Goal: Transaction & Acquisition: Purchase product/service

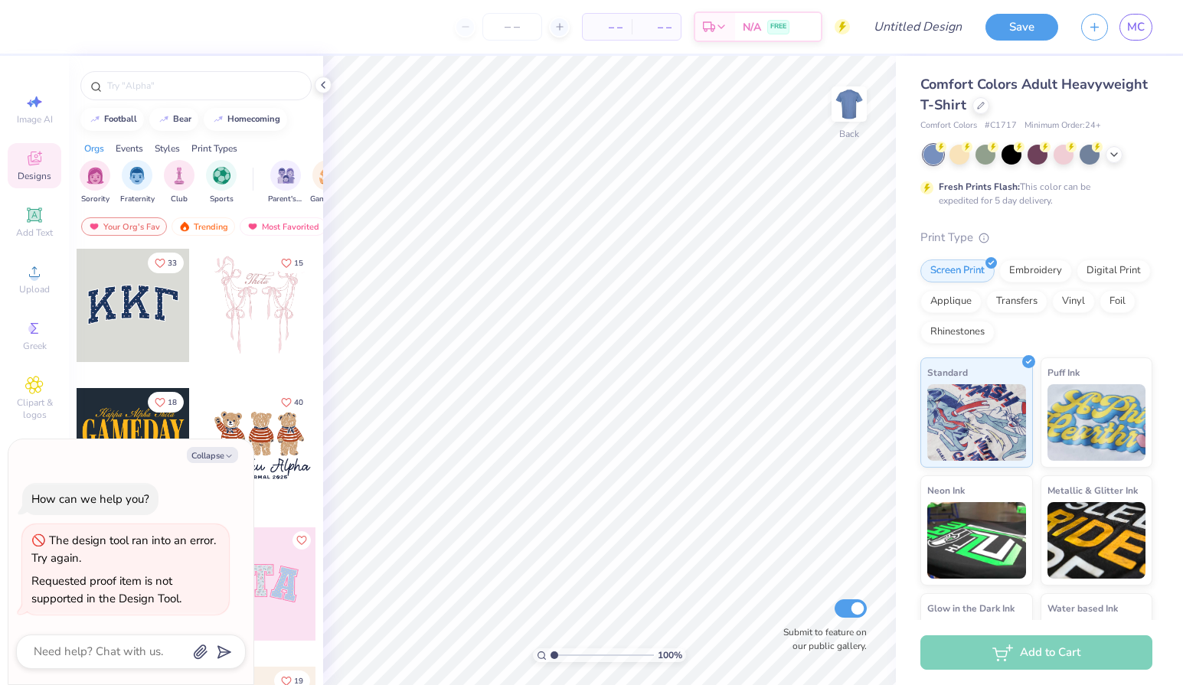
type textarea "x"
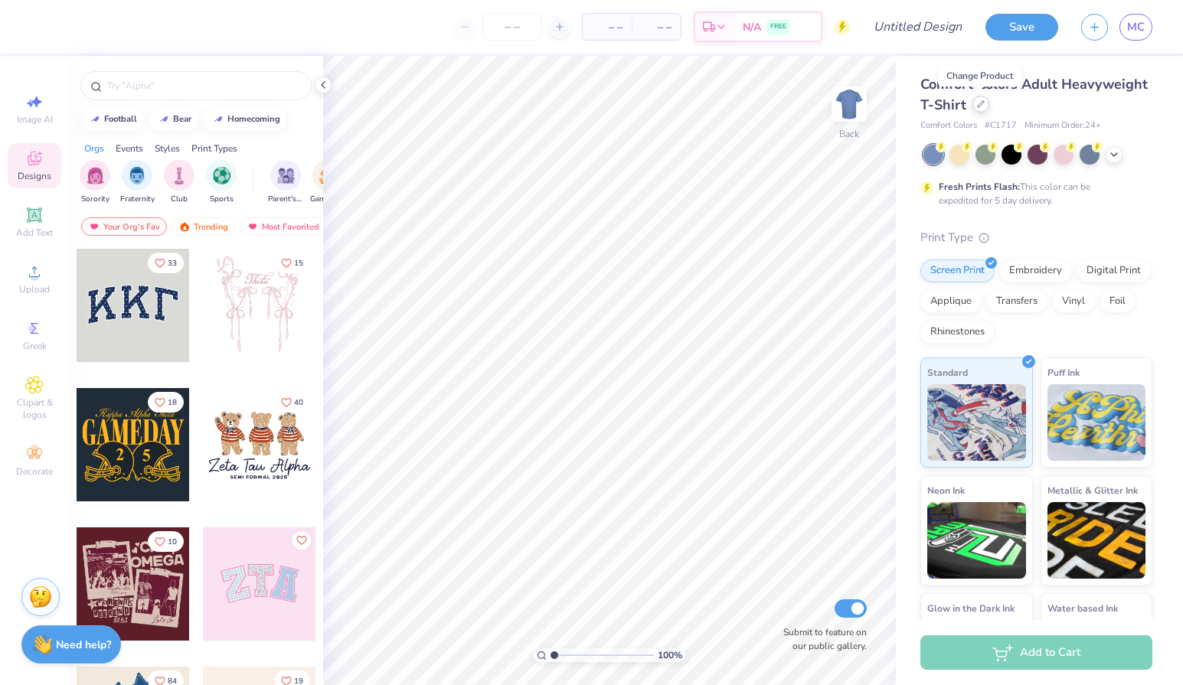
click at [981, 107] on icon at bounding box center [981, 104] width 8 height 8
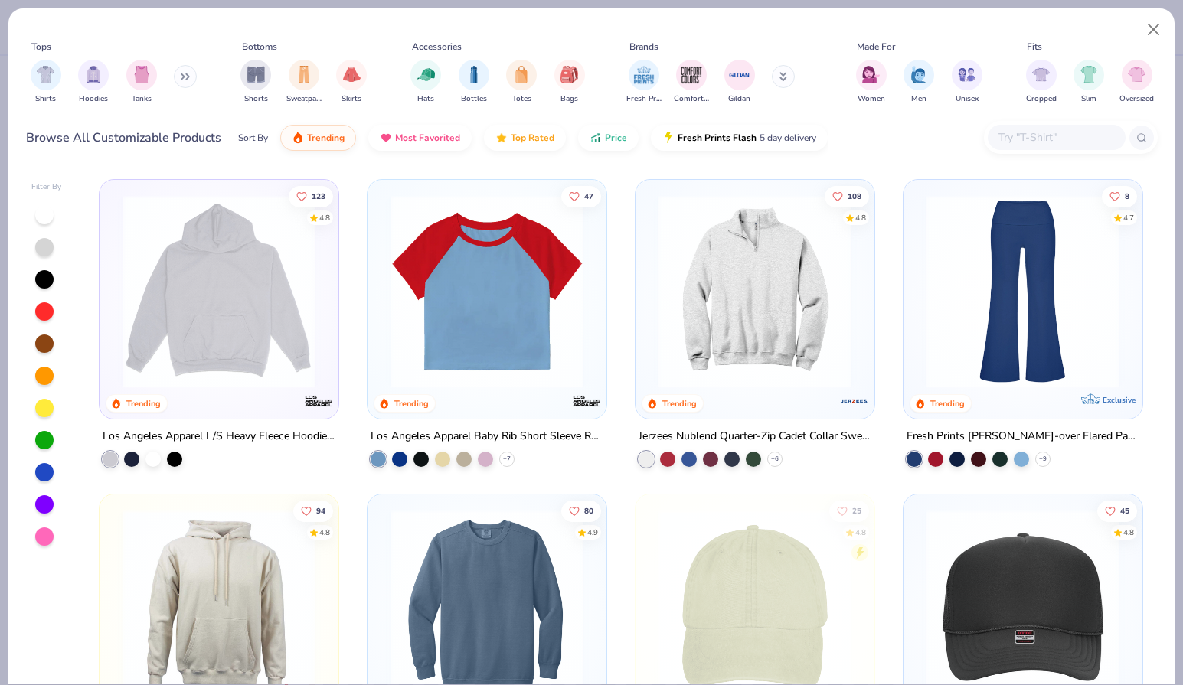
scroll to position [1883, 0]
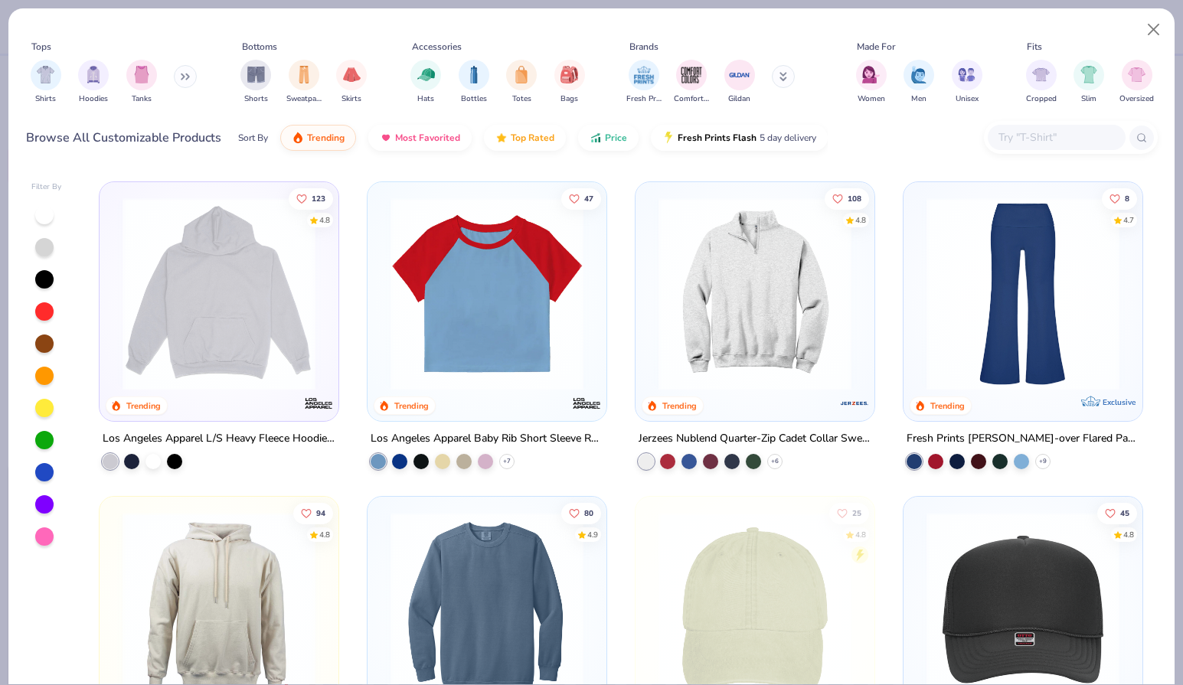
click at [1050, 275] on img at bounding box center [1023, 294] width 208 height 193
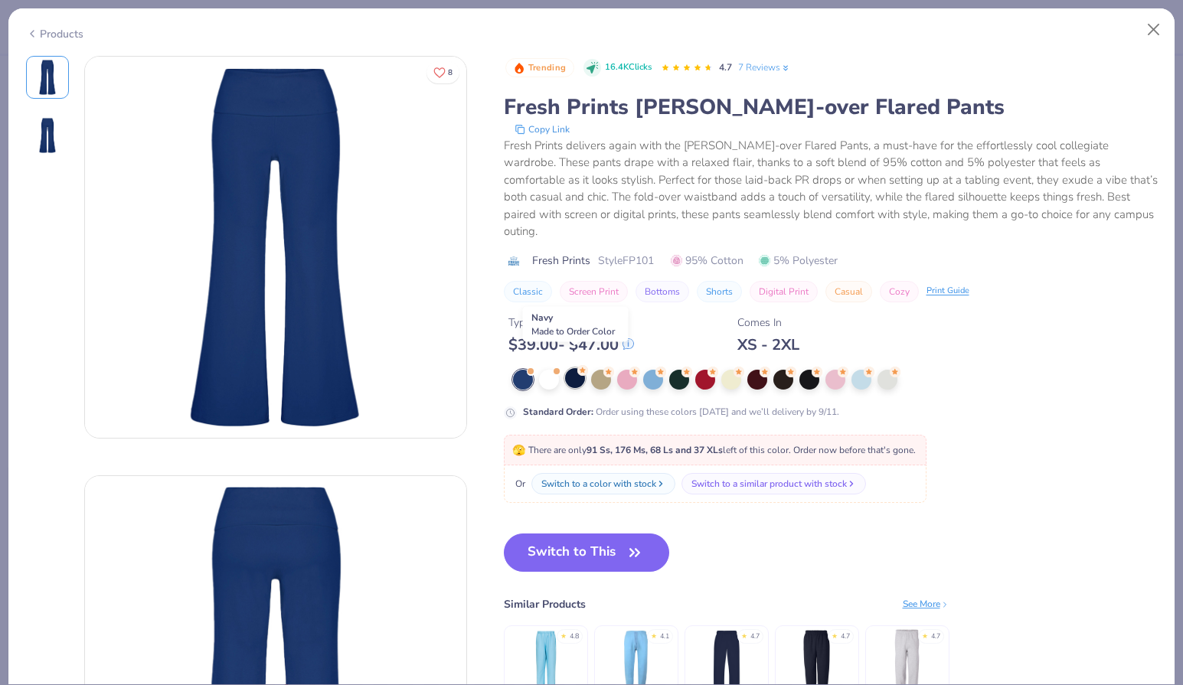
click at [573, 368] on div at bounding box center [575, 378] width 20 height 20
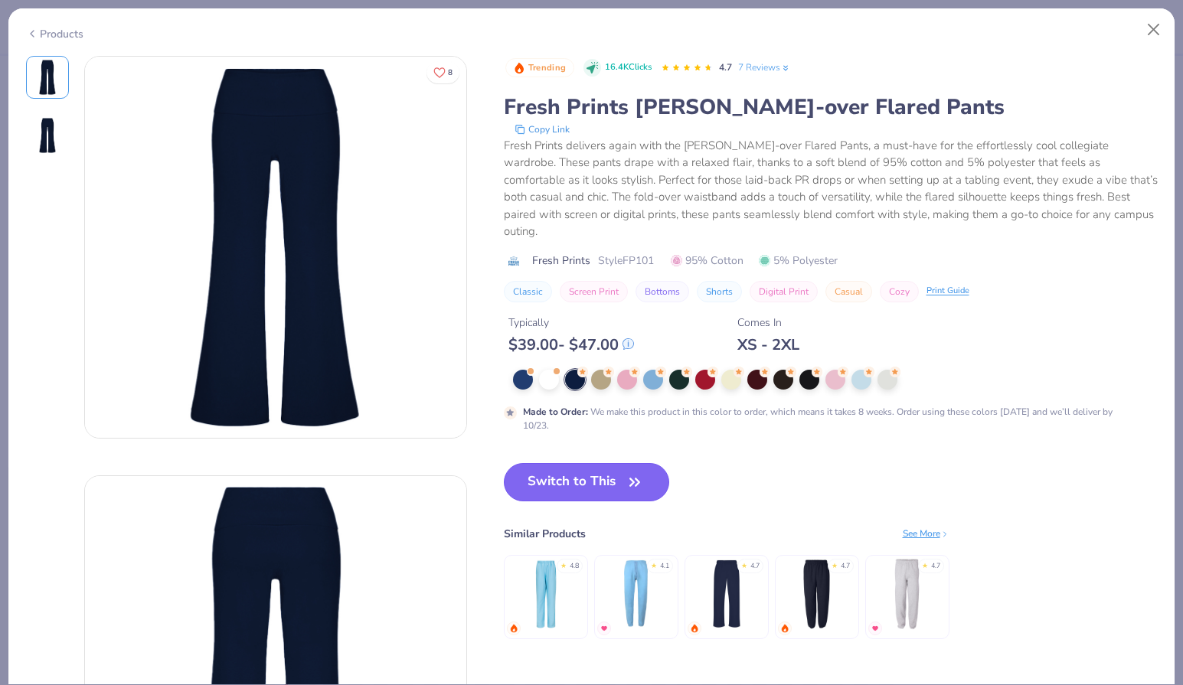
click at [571, 474] on button "Switch to This" at bounding box center [587, 482] width 166 height 38
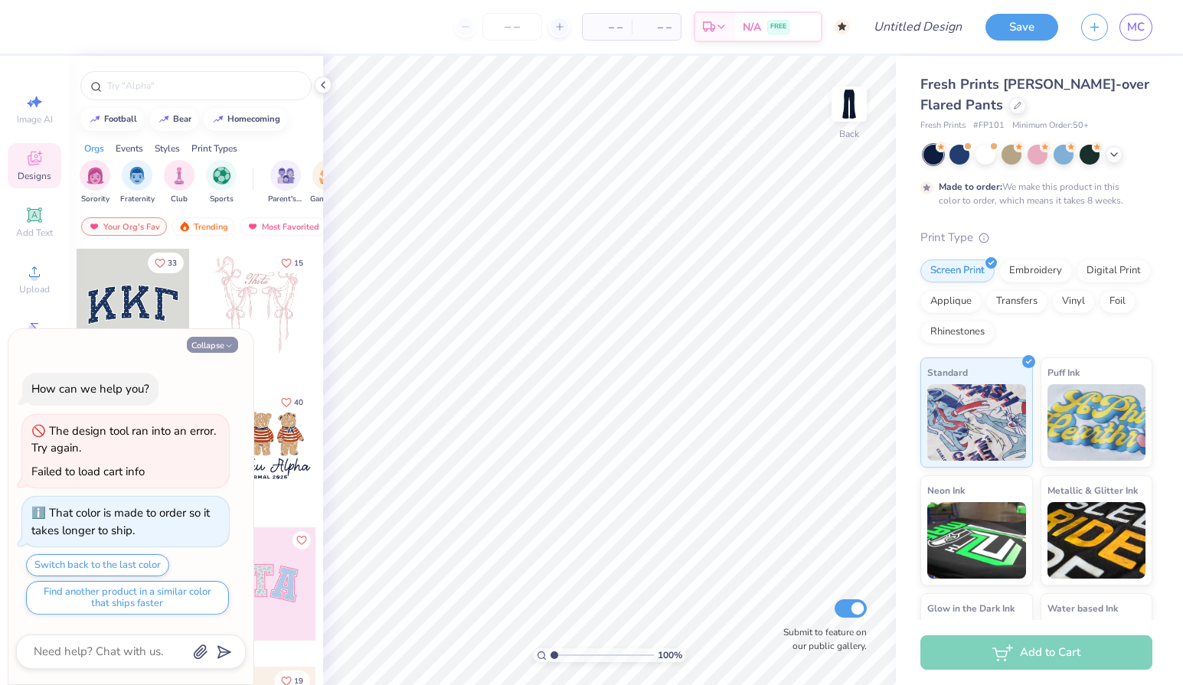
click at [213, 350] on button "Collapse" at bounding box center [212, 345] width 51 height 16
type textarea "x"
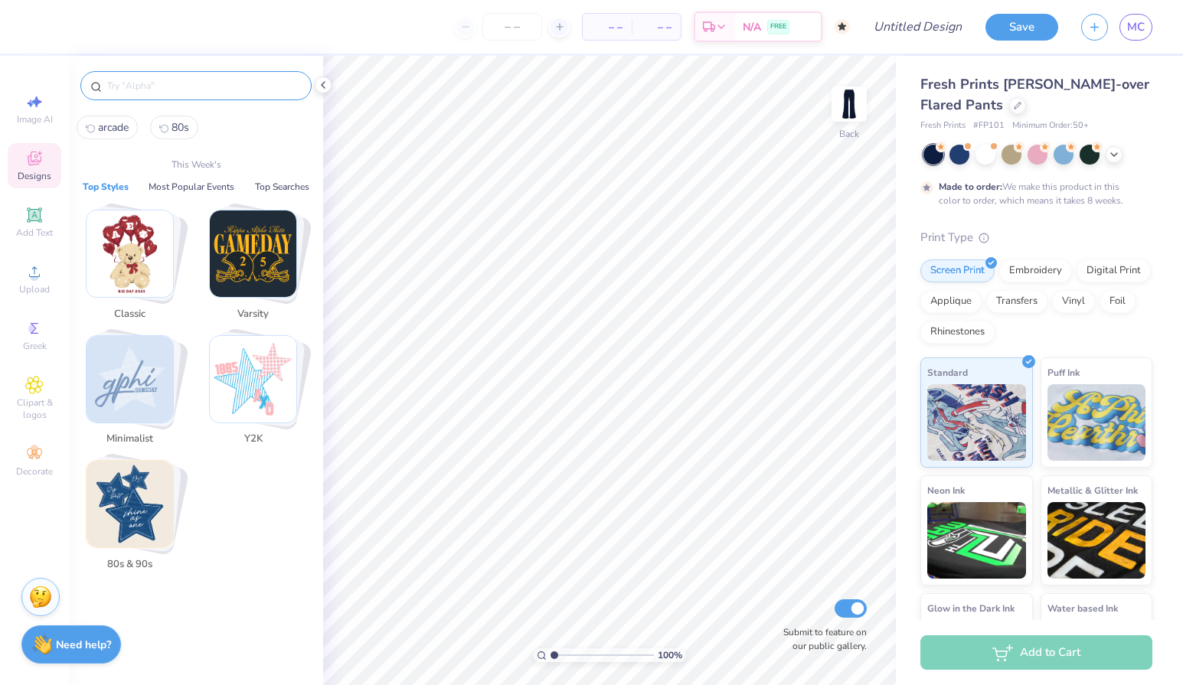
click at [253, 89] on input "text" at bounding box center [204, 85] width 196 height 15
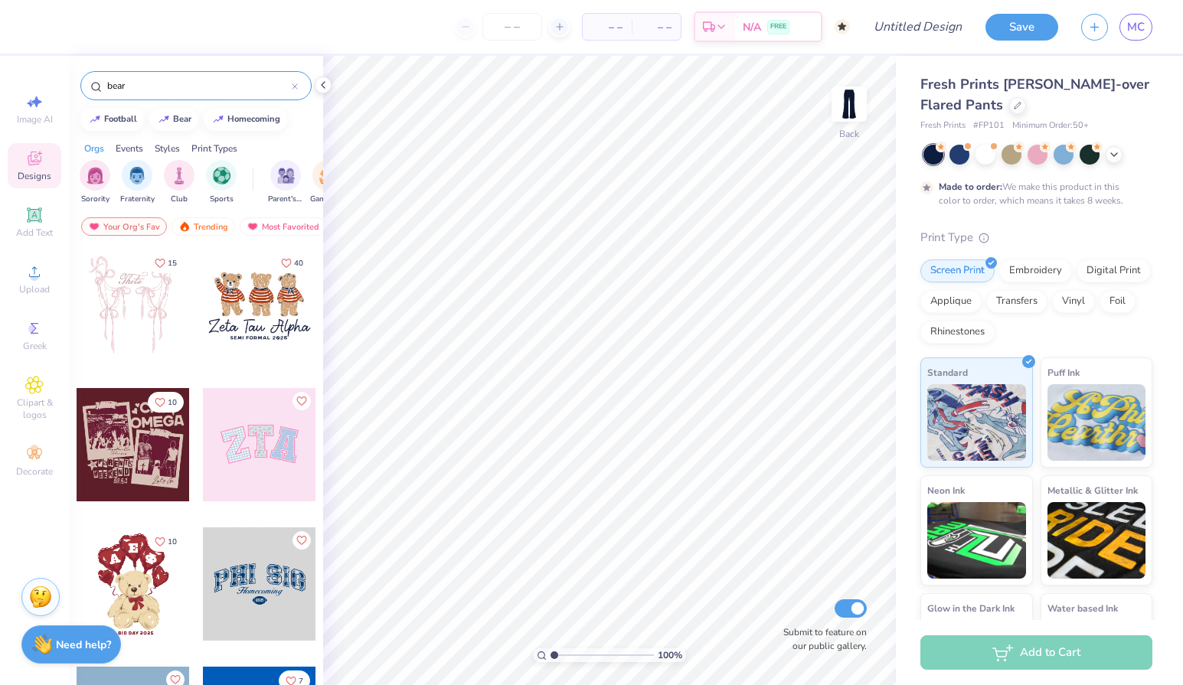
type input "bear"
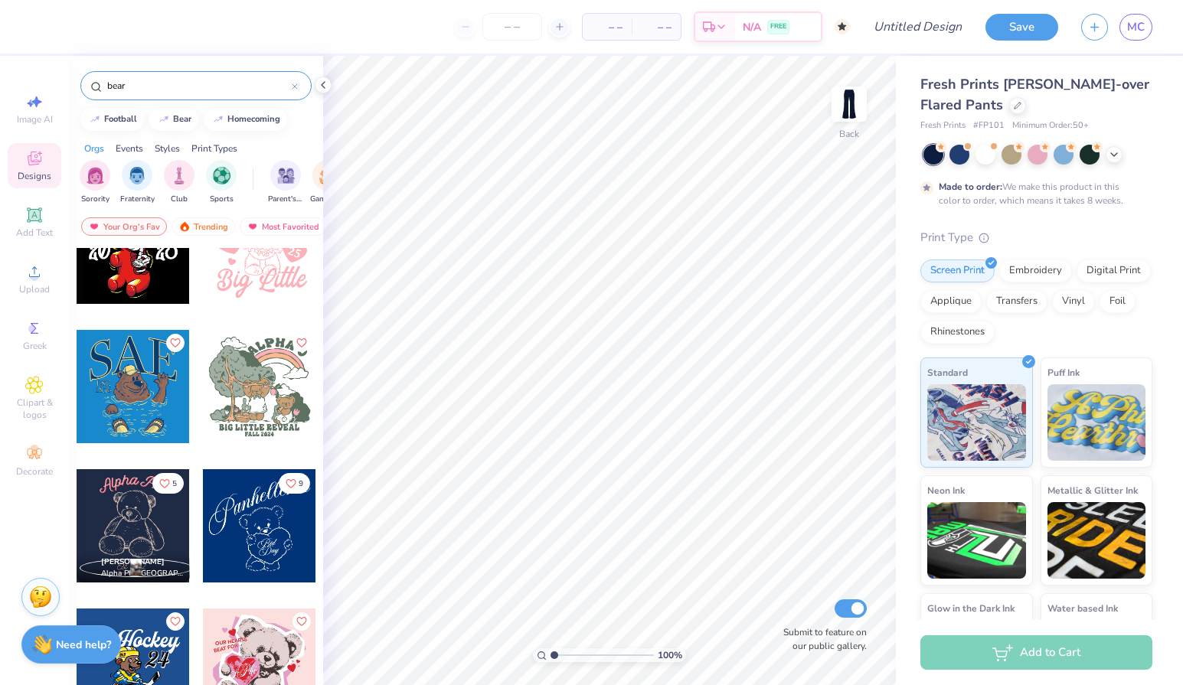
scroll to position [5527, 0]
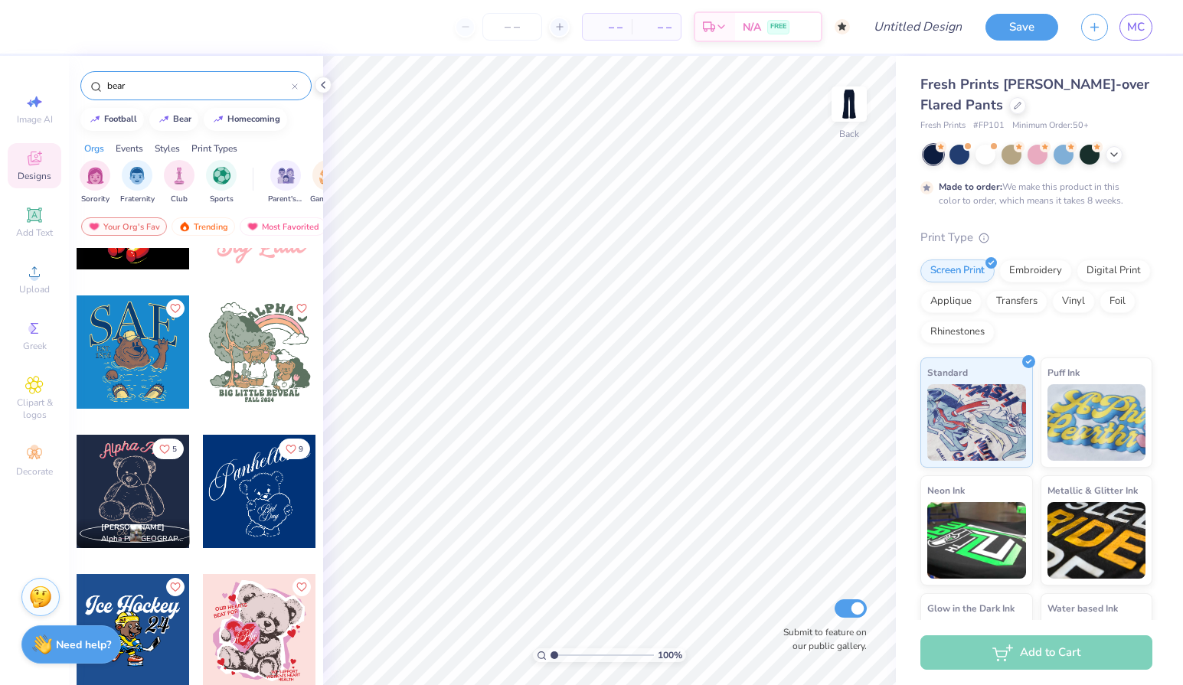
click at [249, 495] on div at bounding box center [259, 491] width 113 height 113
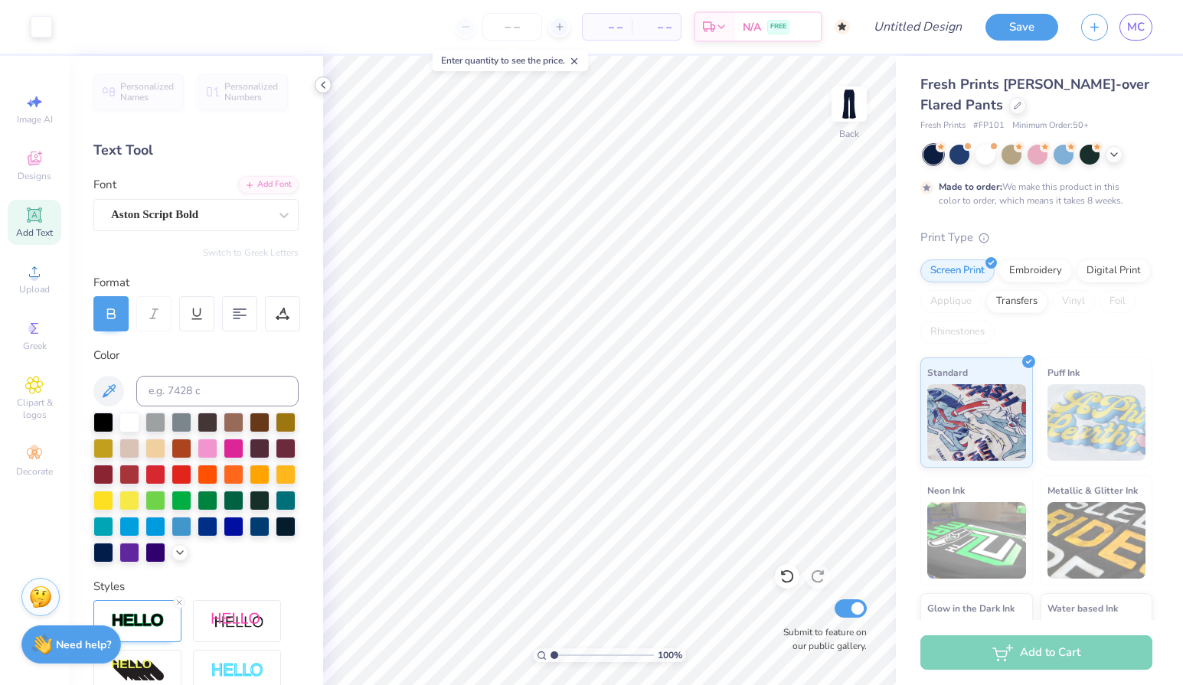
click at [328, 81] on icon at bounding box center [323, 85] width 12 height 12
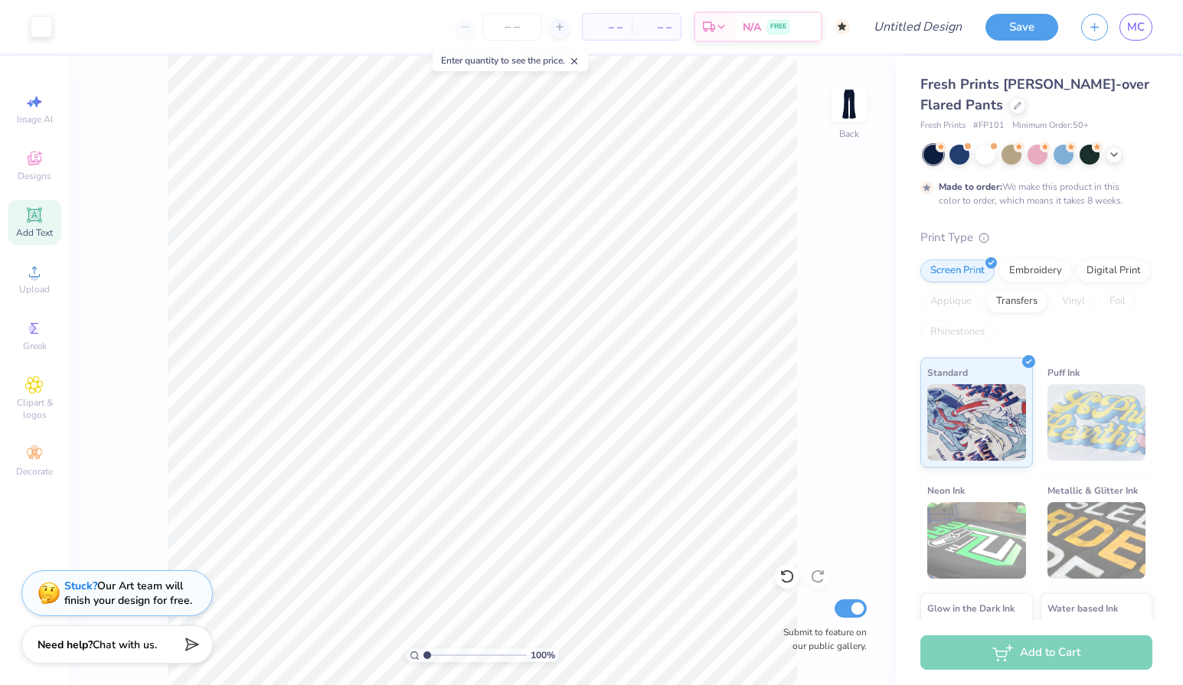
click at [578, 61] on icon at bounding box center [574, 61] width 11 height 11
click at [857, 407] on icon at bounding box center [855, 413] width 21 height 18
type input "0.50"
click at [860, 362] on icon at bounding box center [856, 364] width 10 height 13
click at [47, 161] on div "Designs" at bounding box center [35, 165] width 54 height 45
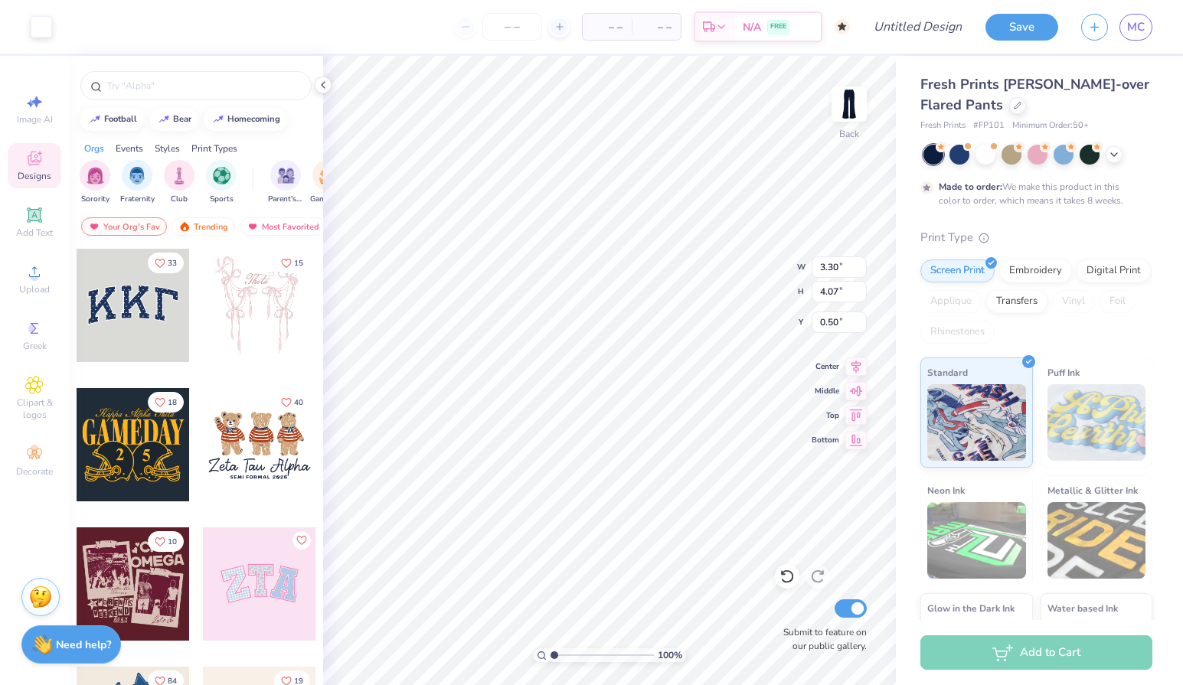
click at [46, 161] on div "Designs" at bounding box center [35, 165] width 54 height 45
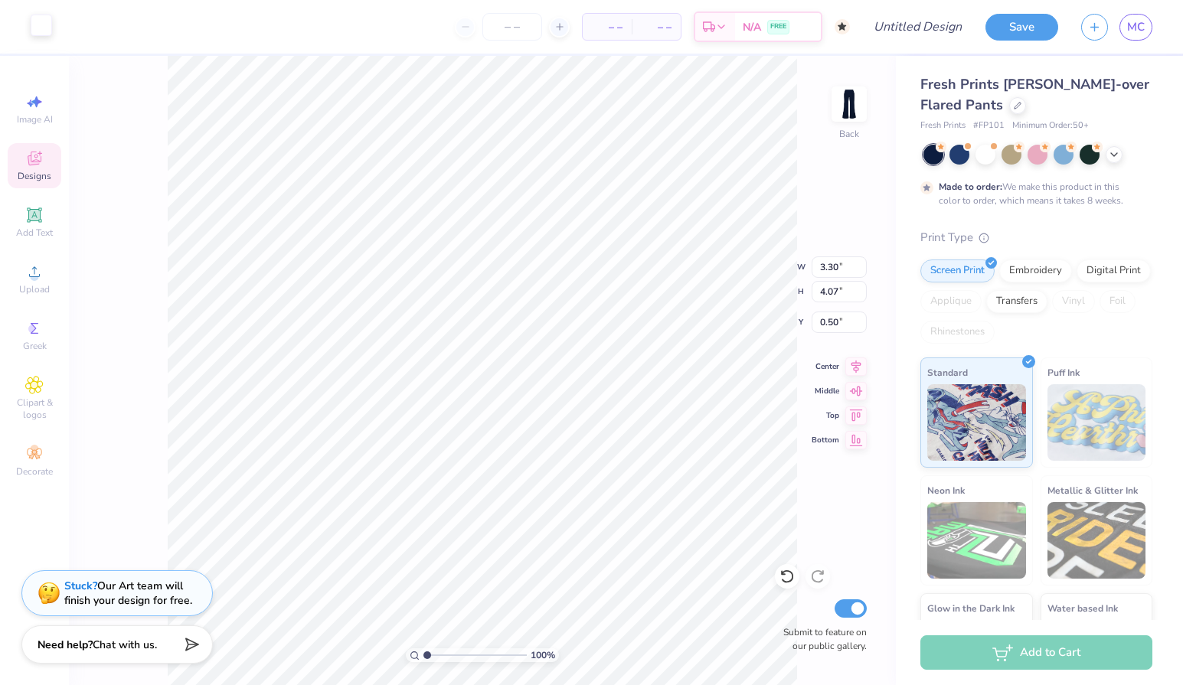
click at [41, 28] on div at bounding box center [41, 25] width 21 height 21
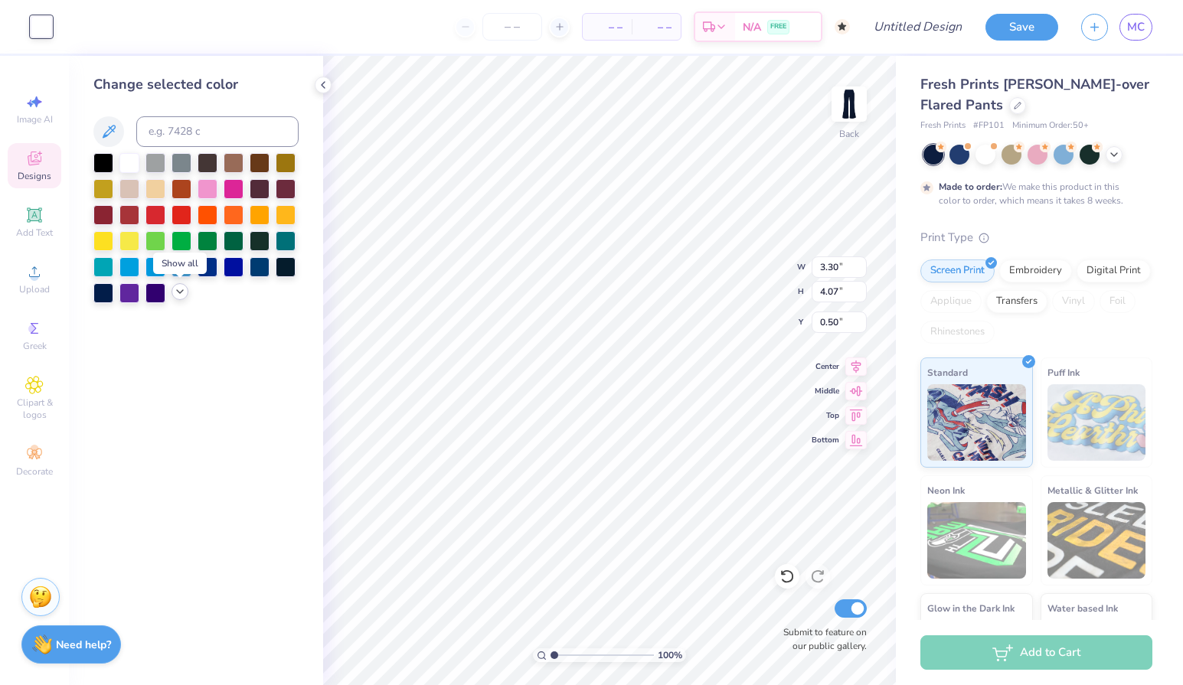
click at [180, 293] on icon at bounding box center [180, 292] width 12 height 12
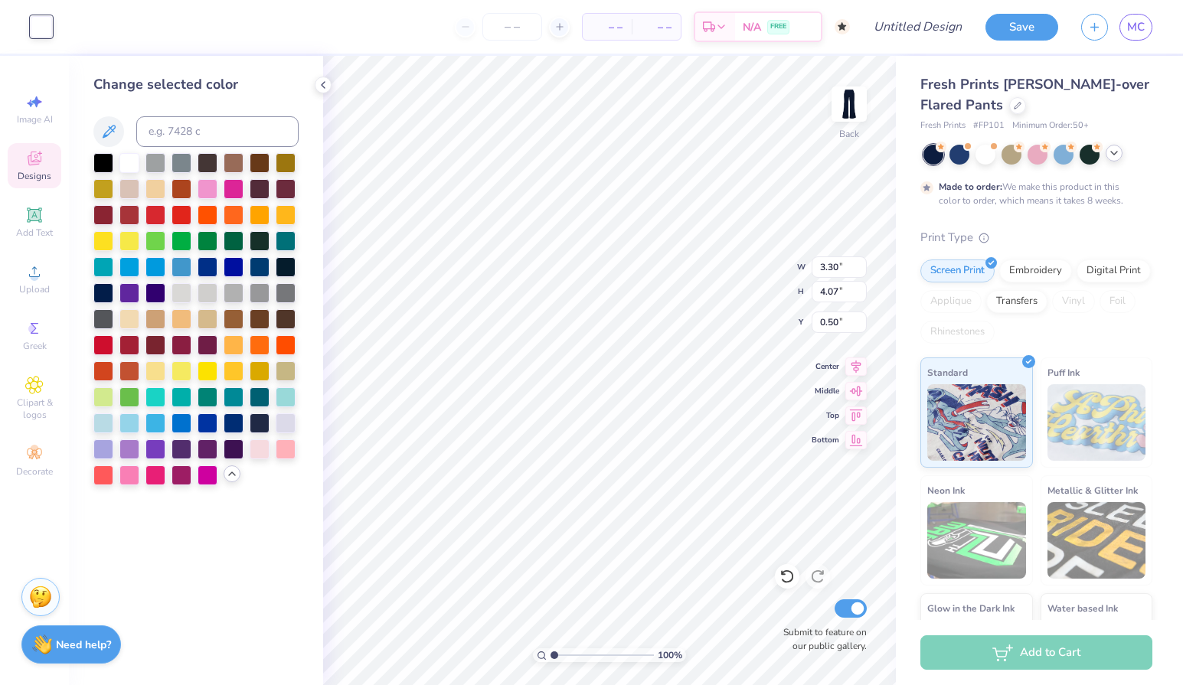
click at [1110, 155] on icon at bounding box center [1114, 153] width 12 height 12
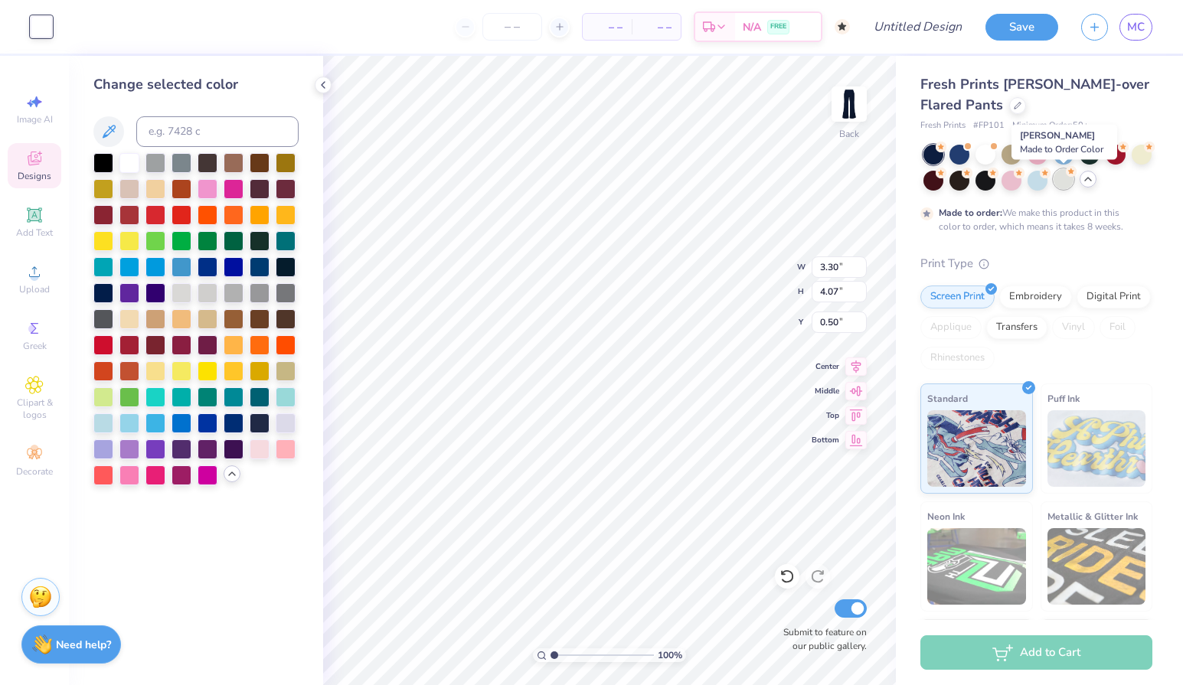
click at [1064, 188] on div at bounding box center [1063, 179] width 20 height 20
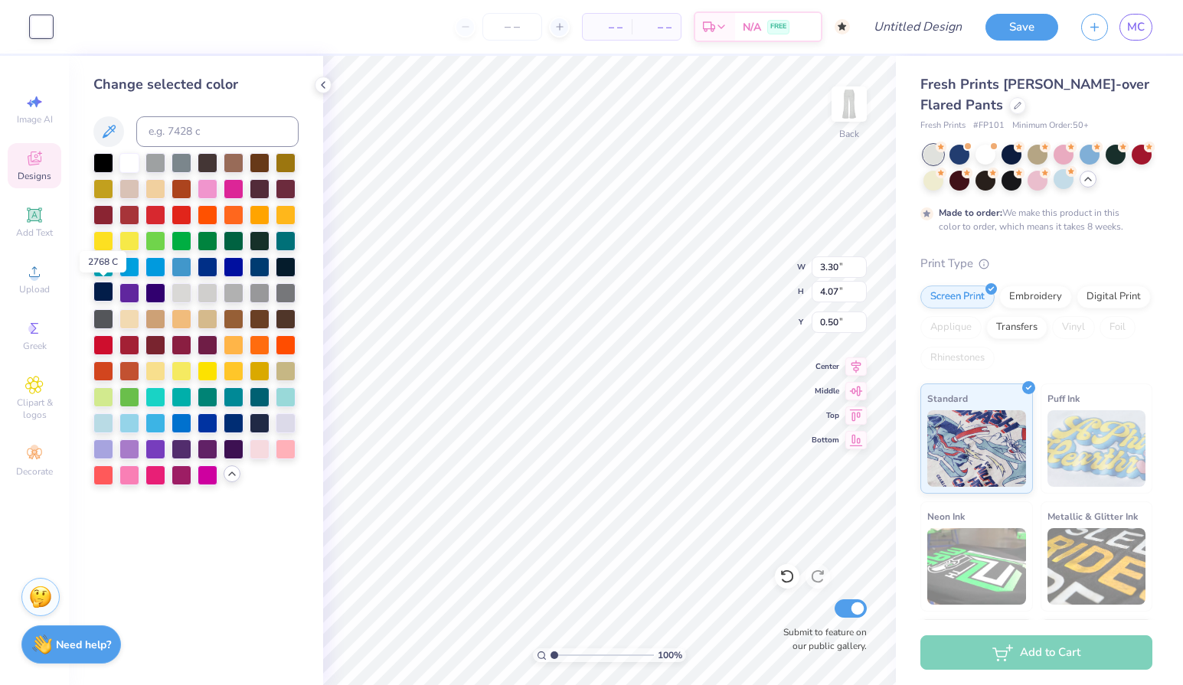
click at [102, 295] on div at bounding box center [103, 292] width 20 height 20
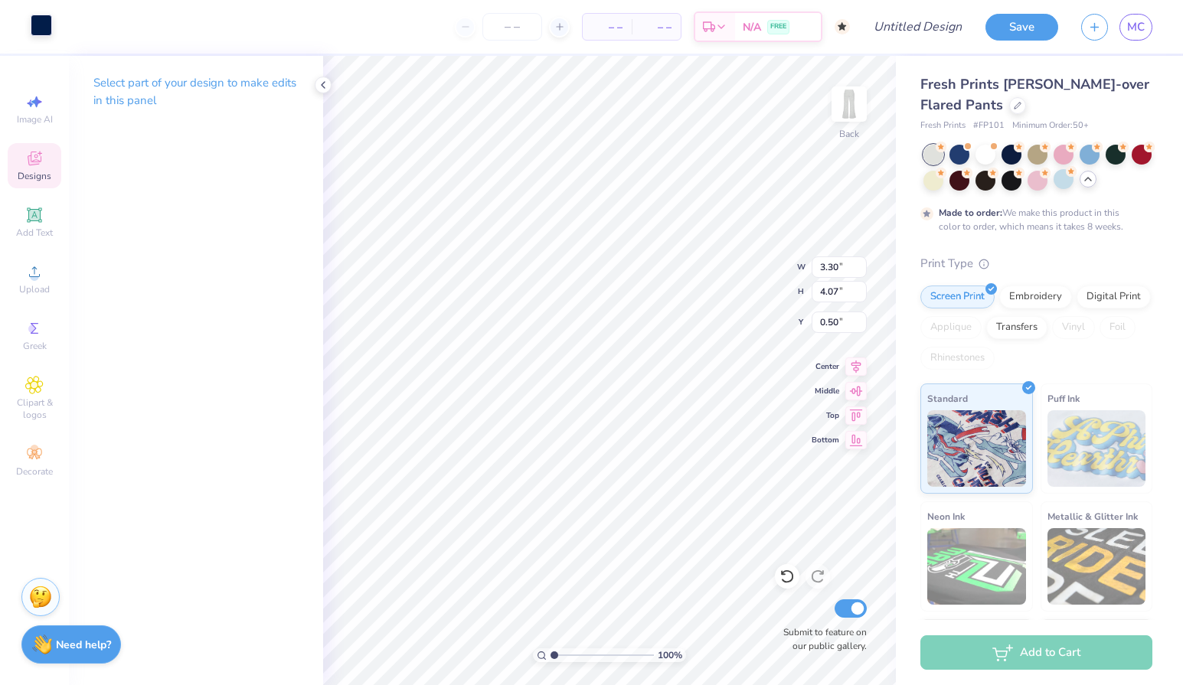
click at [45, 31] on div at bounding box center [41, 25] width 21 height 21
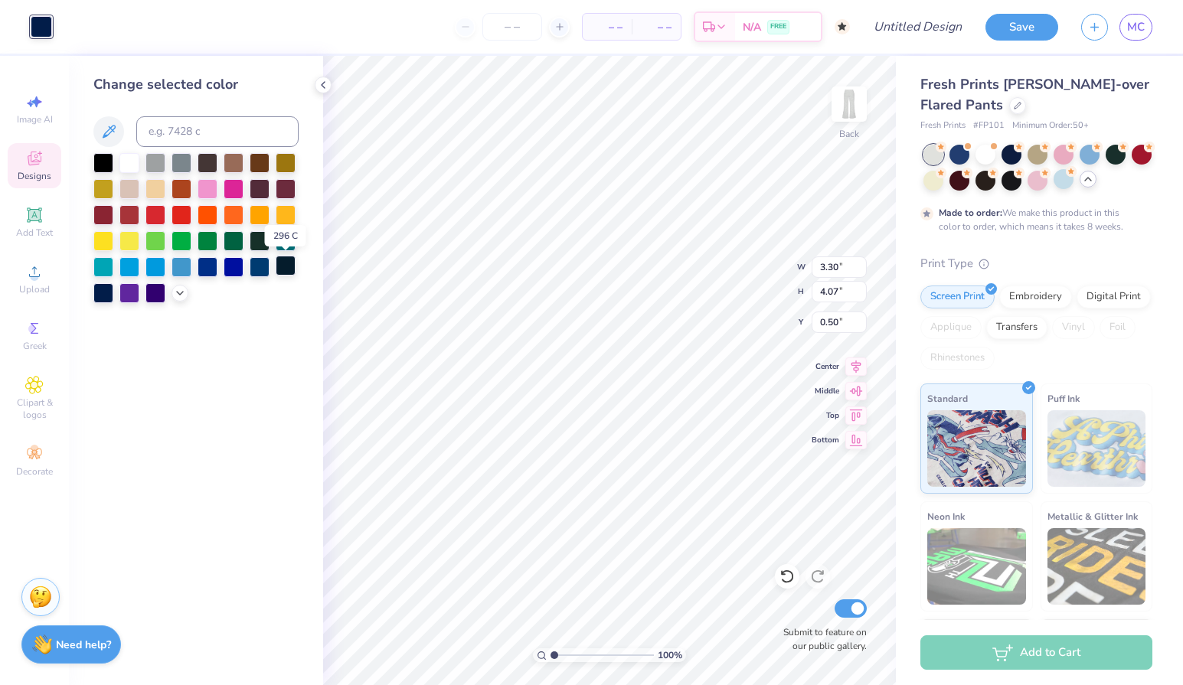
click at [287, 269] on div at bounding box center [286, 266] width 20 height 20
click at [217, 133] on input at bounding box center [217, 131] width 162 height 31
click at [229, 136] on input at bounding box center [217, 131] width 162 height 31
click at [112, 135] on icon at bounding box center [109, 131] width 18 height 18
click at [109, 129] on icon at bounding box center [109, 131] width 13 height 13
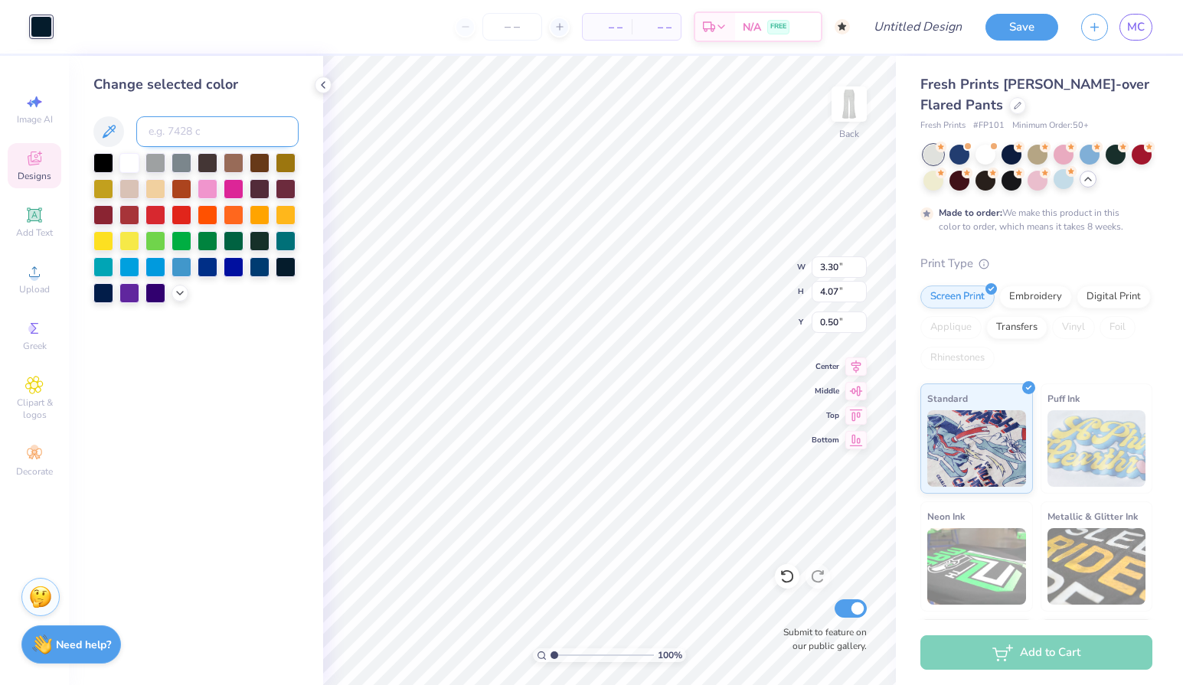
click at [207, 129] on input at bounding box center [217, 131] width 162 height 31
type input "3"
click at [177, 290] on polyline at bounding box center [180, 291] width 6 height 3
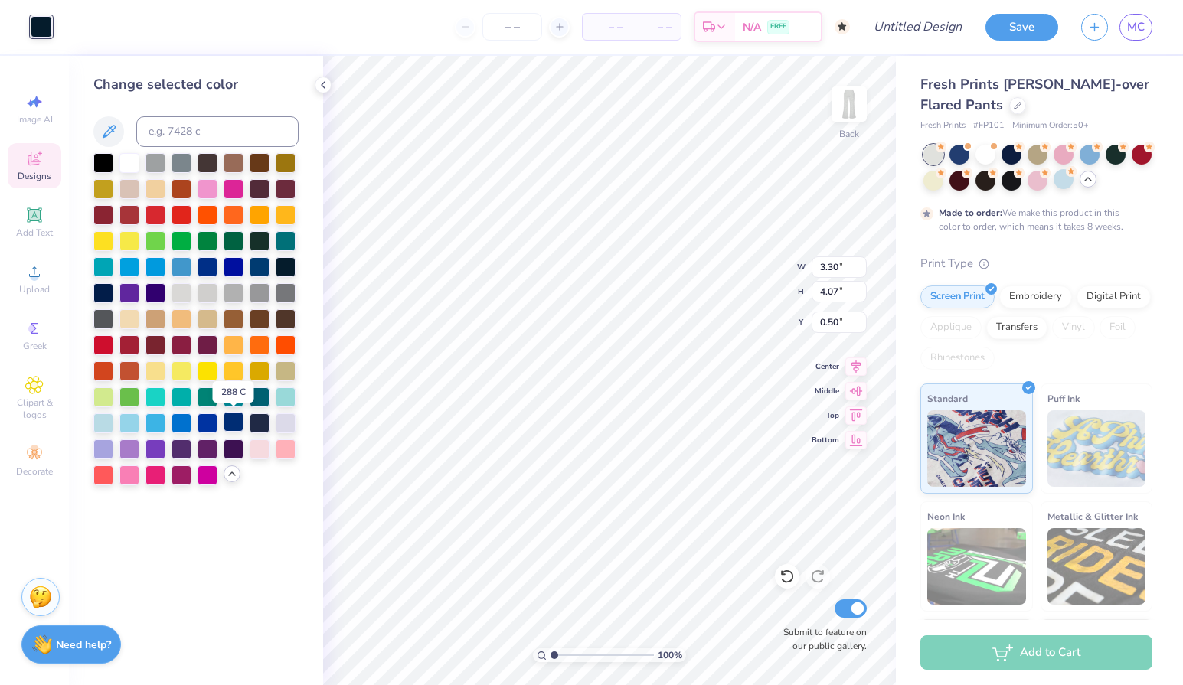
click at [238, 420] on div at bounding box center [234, 422] width 20 height 20
click at [235, 120] on input at bounding box center [217, 131] width 162 height 31
paste input "19-3832 TCX"
type input "1"
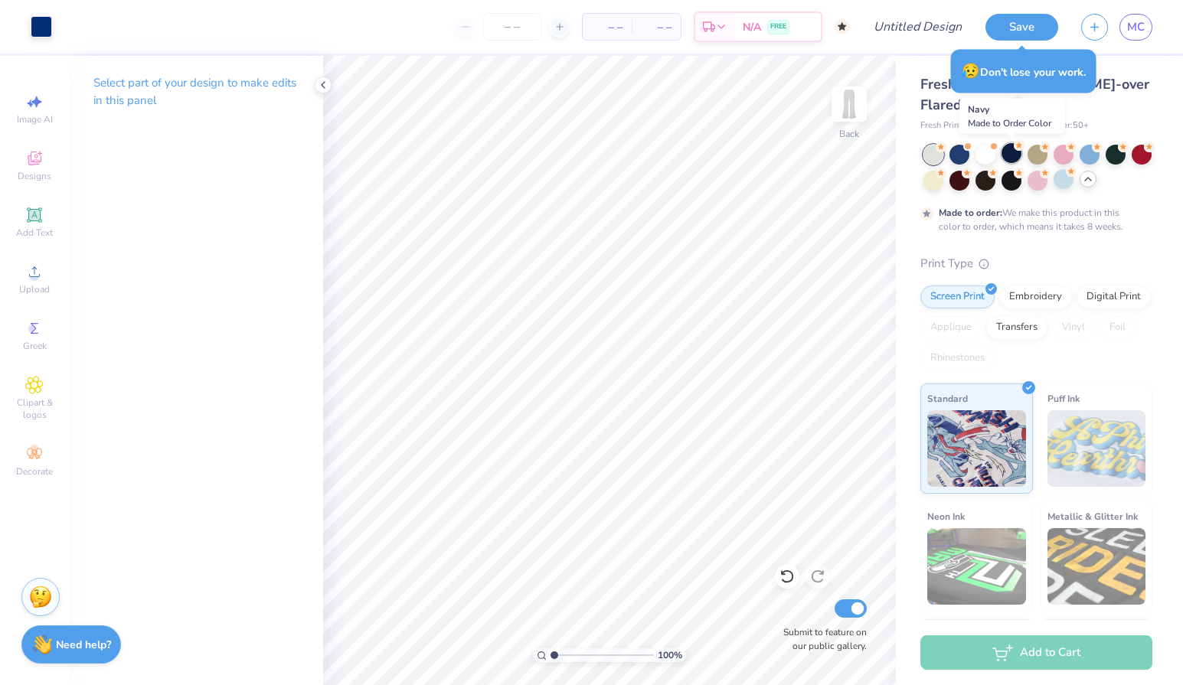
click at [1010, 160] on div at bounding box center [1011, 153] width 20 height 20
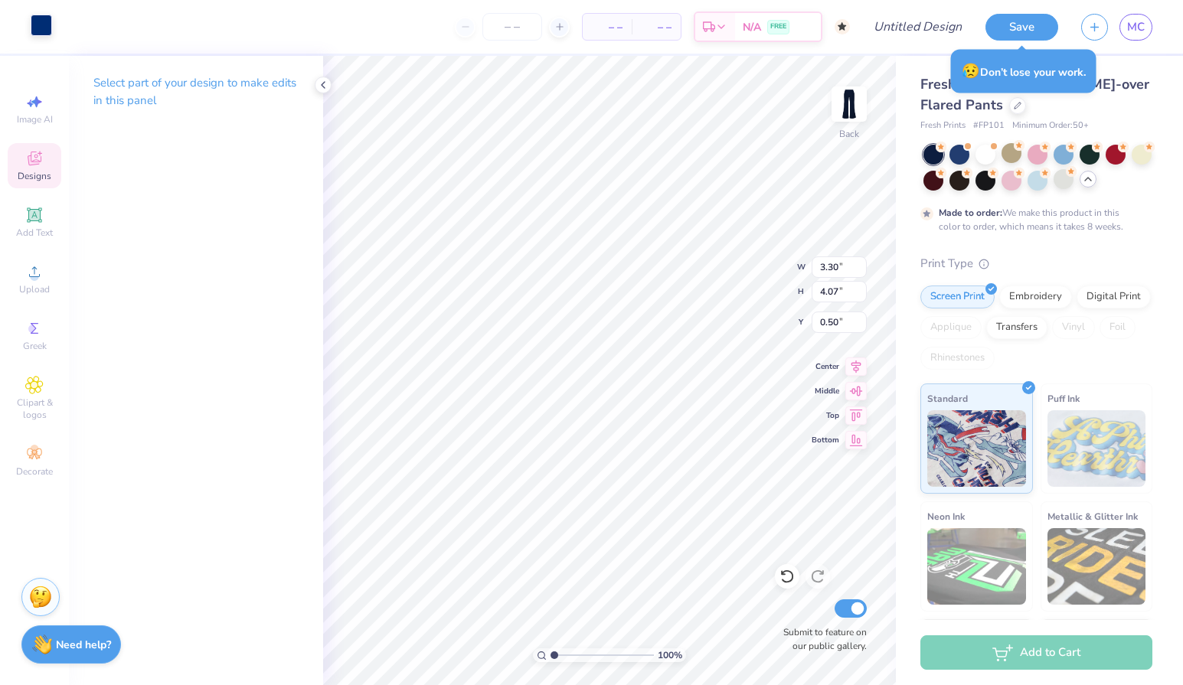
click at [37, 24] on div at bounding box center [41, 25] width 21 height 21
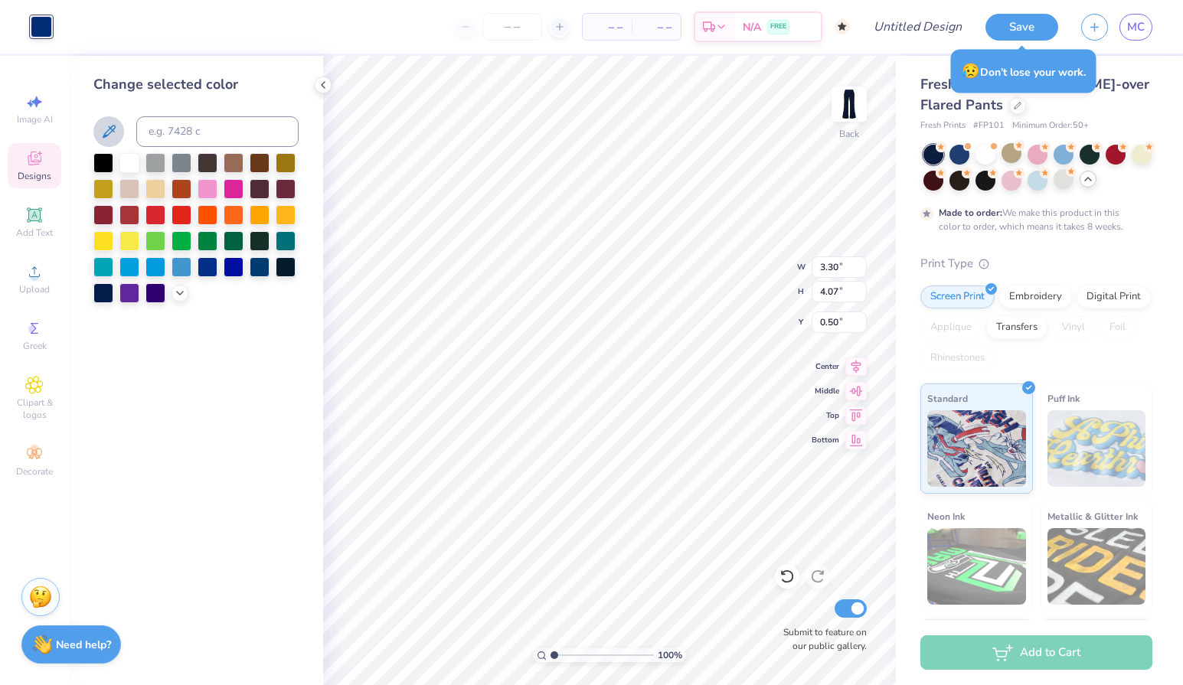
click at [113, 132] on icon at bounding box center [109, 131] width 18 height 18
click at [113, 139] on icon at bounding box center [109, 131] width 18 height 18
drag, startPoint x: 553, startPoint y: 656, endPoint x: 570, endPoint y: 656, distance: 17.6
click at [571, 656] on input "range" at bounding box center [601, 655] width 103 height 14
click at [577, 658] on input "range" at bounding box center [601, 655] width 103 height 14
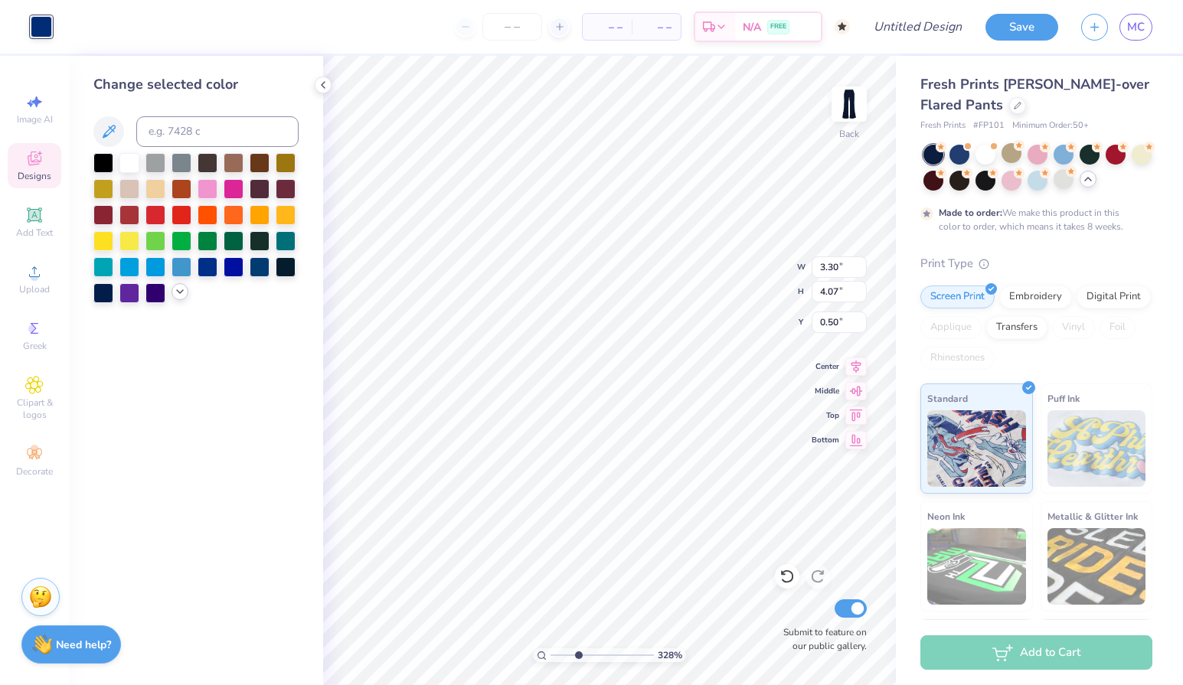
click at [179, 292] on polyline at bounding box center [180, 291] width 6 height 3
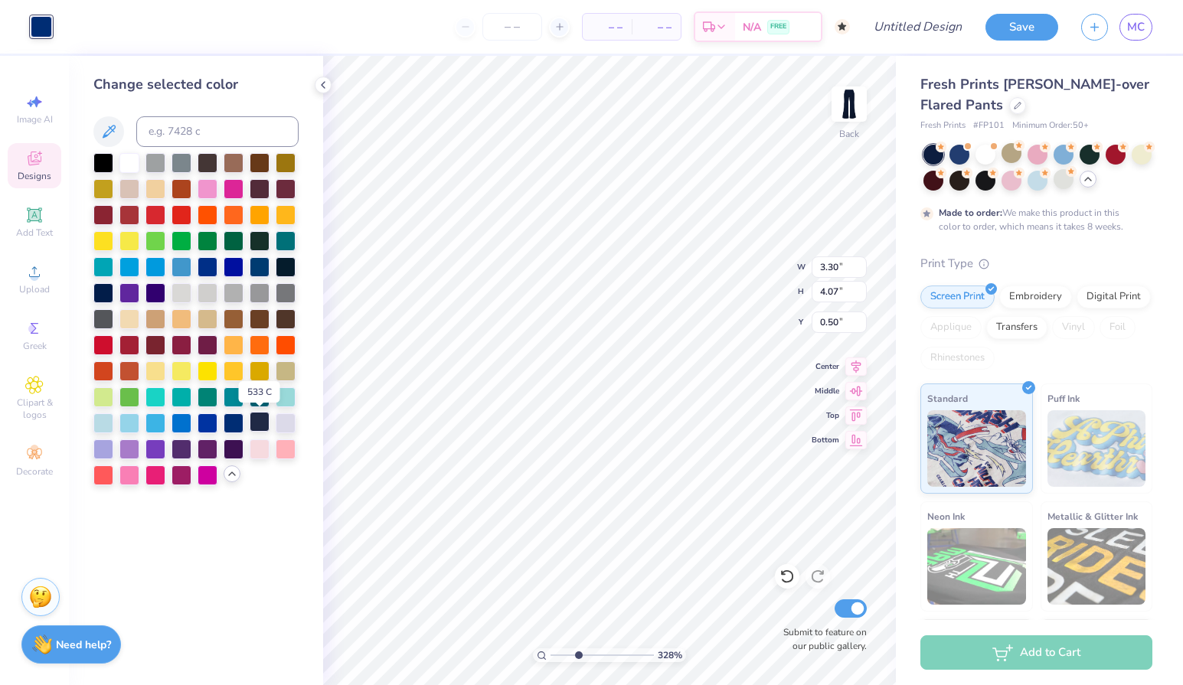
click at [260, 422] on div at bounding box center [260, 422] width 20 height 20
click at [237, 423] on div at bounding box center [234, 422] width 20 height 20
click at [102, 297] on div at bounding box center [103, 292] width 20 height 20
click at [288, 272] on div at bounding box center [286, 266] width 20 height 20
click at [237, 272] on div at bounding box center [234, 266] width 20 height 20
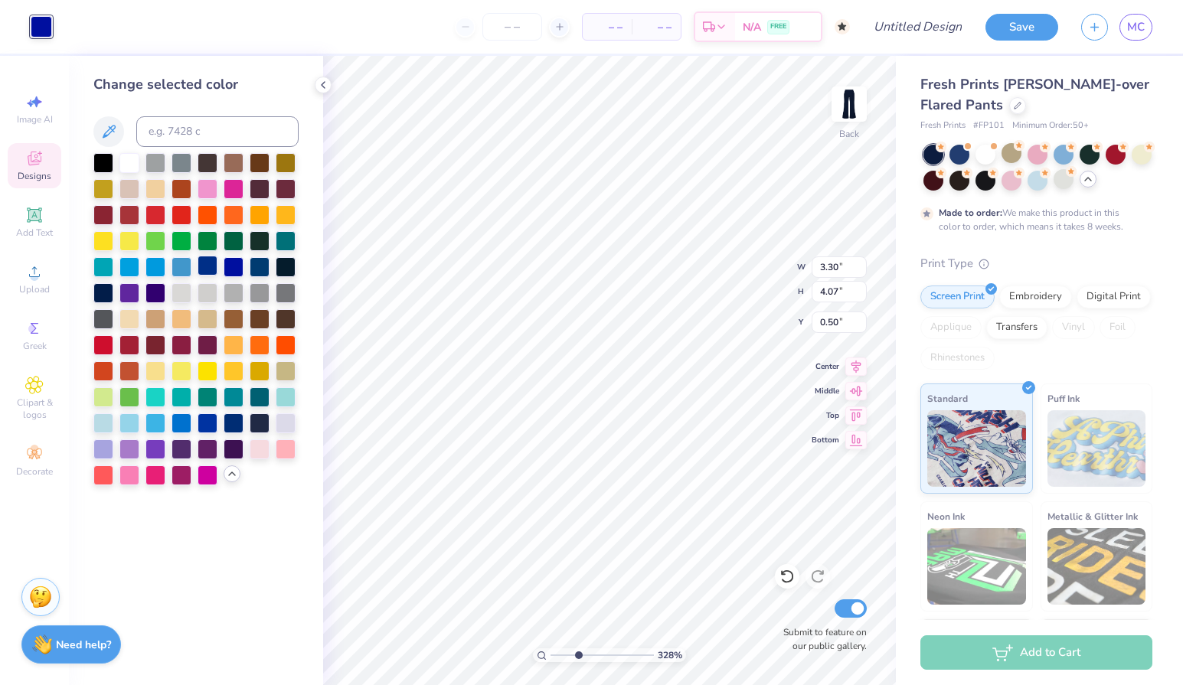
click at [207, 269] on div at bounding box center [208, 266] width 20 height 20
click at [210, 268] on div at bounding box center [208, 266] width 20 height 20
click at [237, 268] on div at bounding box center [234, 266] width 20 height 20
click at [211, 267] on div at bounding box center [208, 266] width 20 height 20
click at [103, 294] on div at bounding box center [103, 292] width 20 height 20
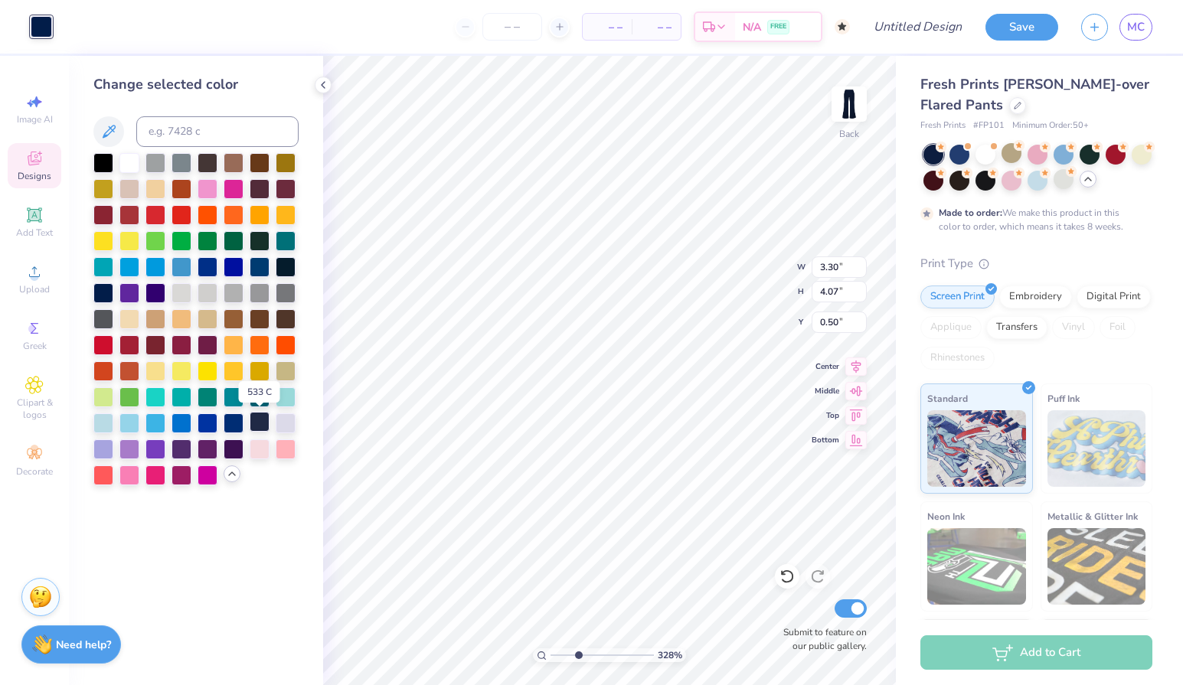
click at [259, 419] on div at bounding box center [260, 422] width 20 height 20
click at [238, 420] on div at bounding box center [234, 422] width 20 height 20
click at [102, 294] on div at bounding box center [103, 293] width 20 height 20
click at [1064, 175] on div at bounding box center [1063, 179] width 20 height 20
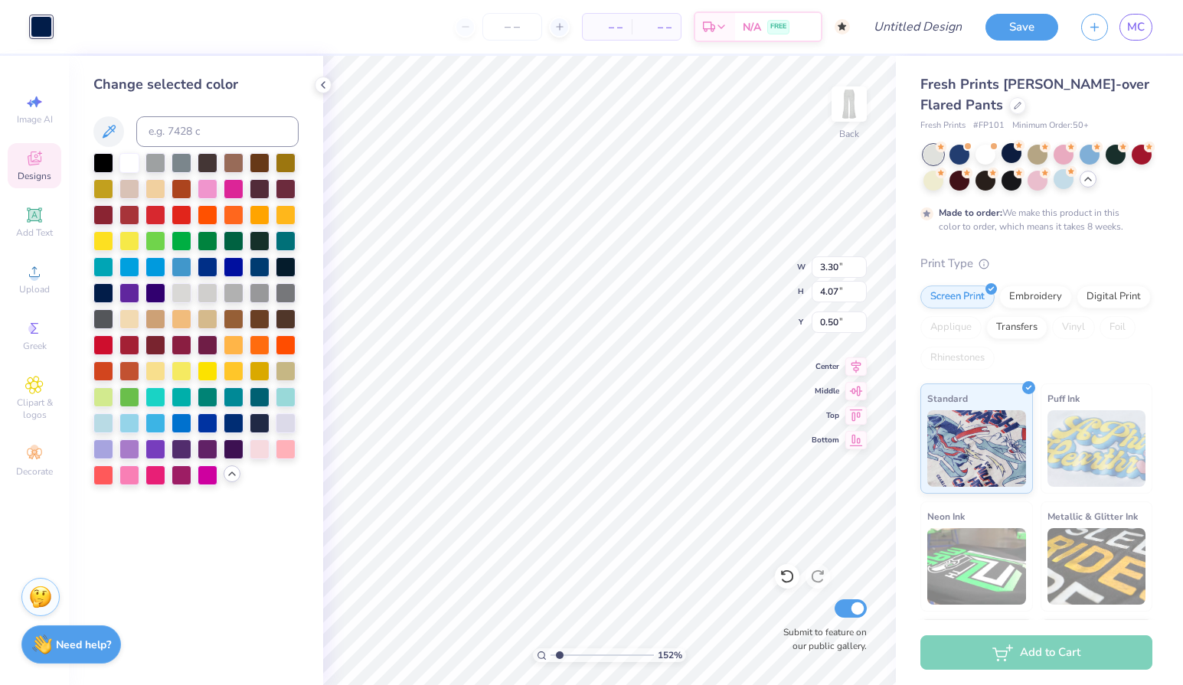
click at [559, 655] on input "range" at bounding box center [601, 655] width 103 height 14
drag, startPoint x: 559, startPoint y: 655, endPoint x: 547, endPoint y: 655, distance: 12.2
type input "1"
click at [550, 655] on input "range" at bounding box center [601, 655] width 103 height 14
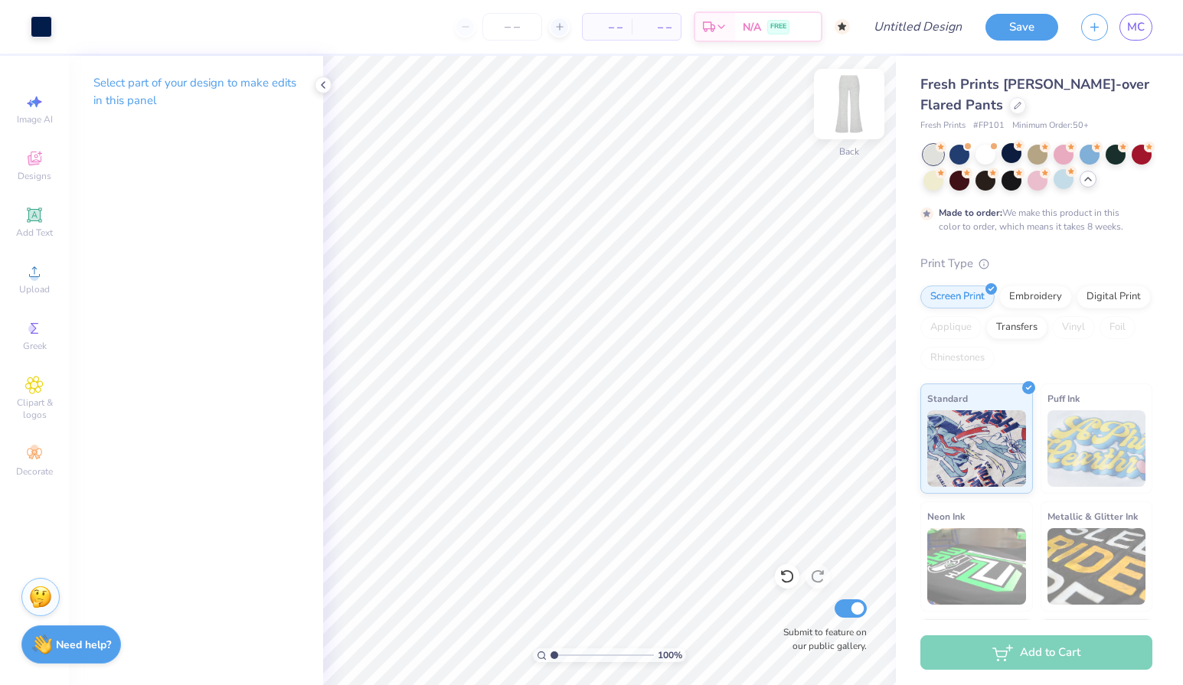
click at [854, 96] on img at bounding box center [848, 103] width 61 height 61
click at [851, 103] on img at bounding box center [848, 103] width 61 height 61
click at [1009, 158] on div at bounding box center [1011, 153] width 20 height 20
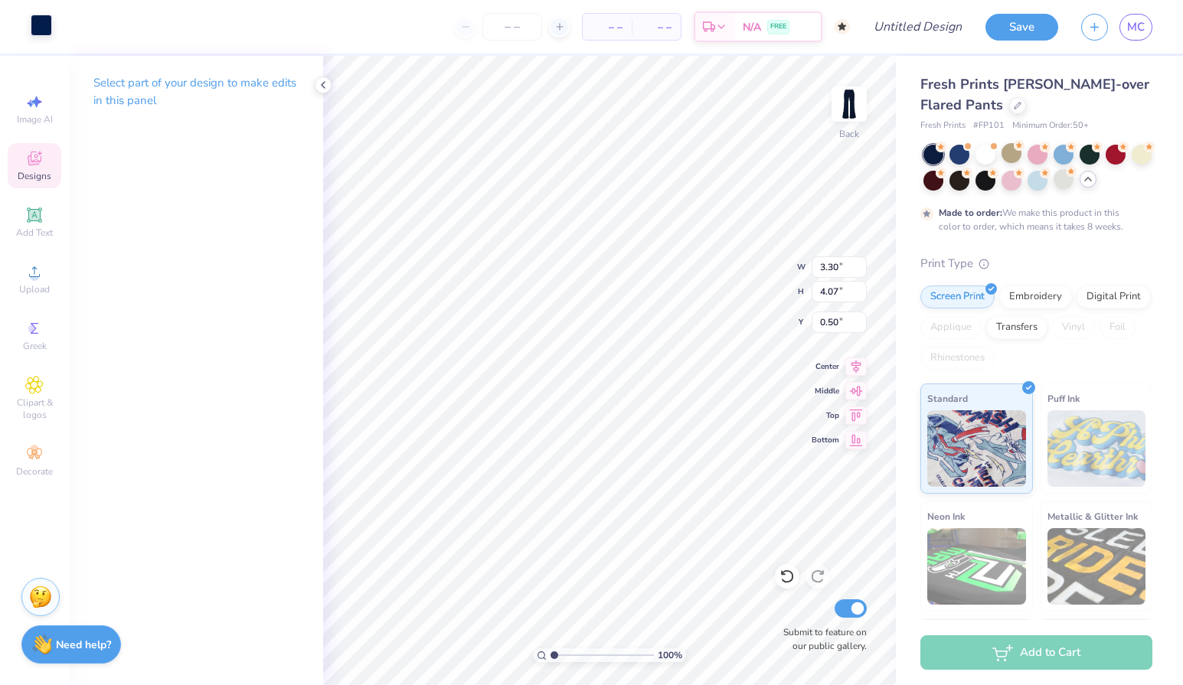
click at [40, 25] on div at bounding box center [41, 25] width 21 height 21
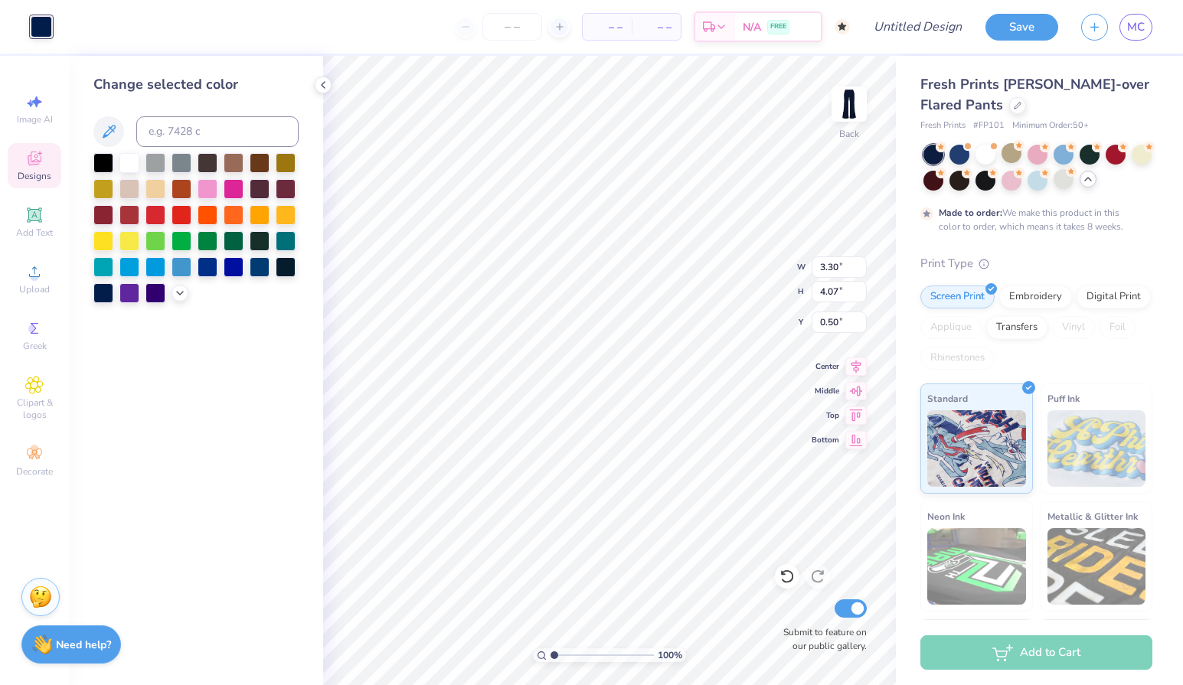
click at [128, 165] on div at bounding box center [129, 163] width 20 height 20
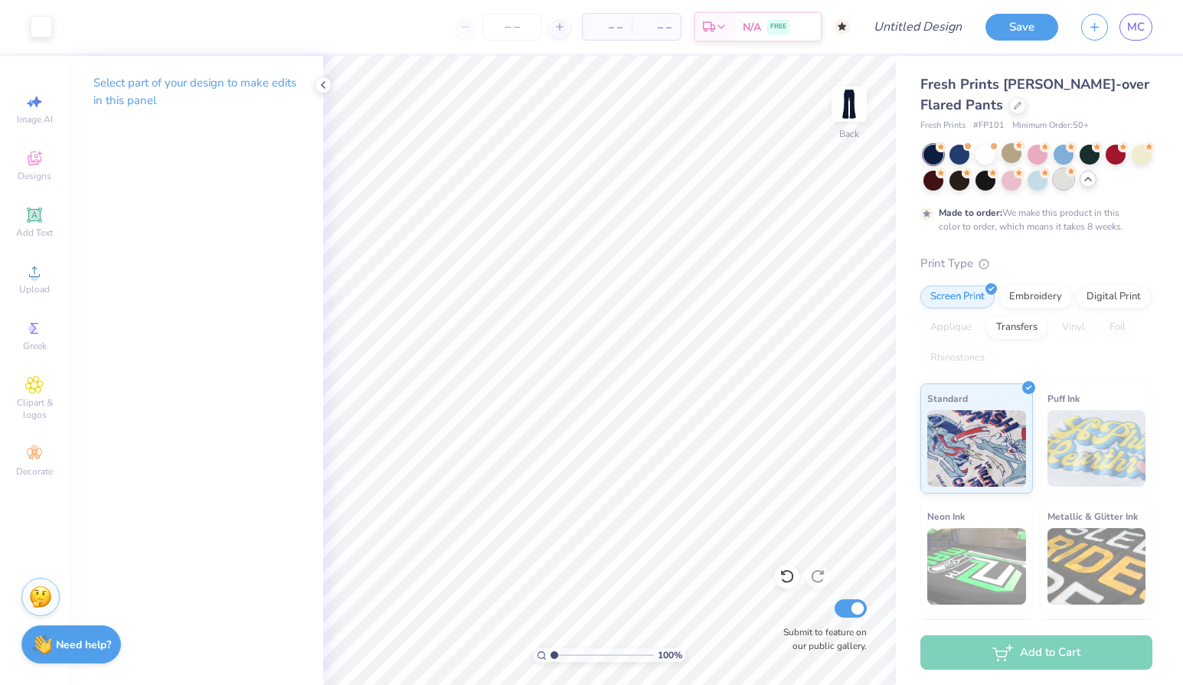
click at [1066, 181] on div at bounding box center [1063, 179] width 20 height 20
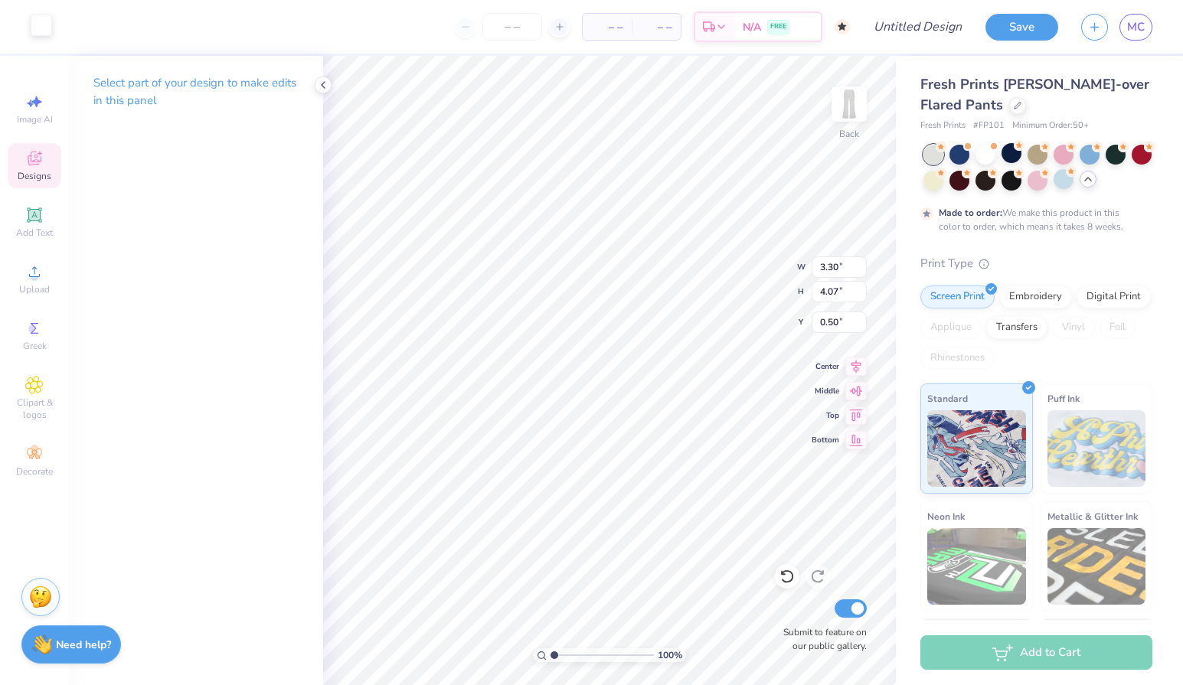
click at [43, 27] on div at bounding box center [41, 25] width 21 height 21
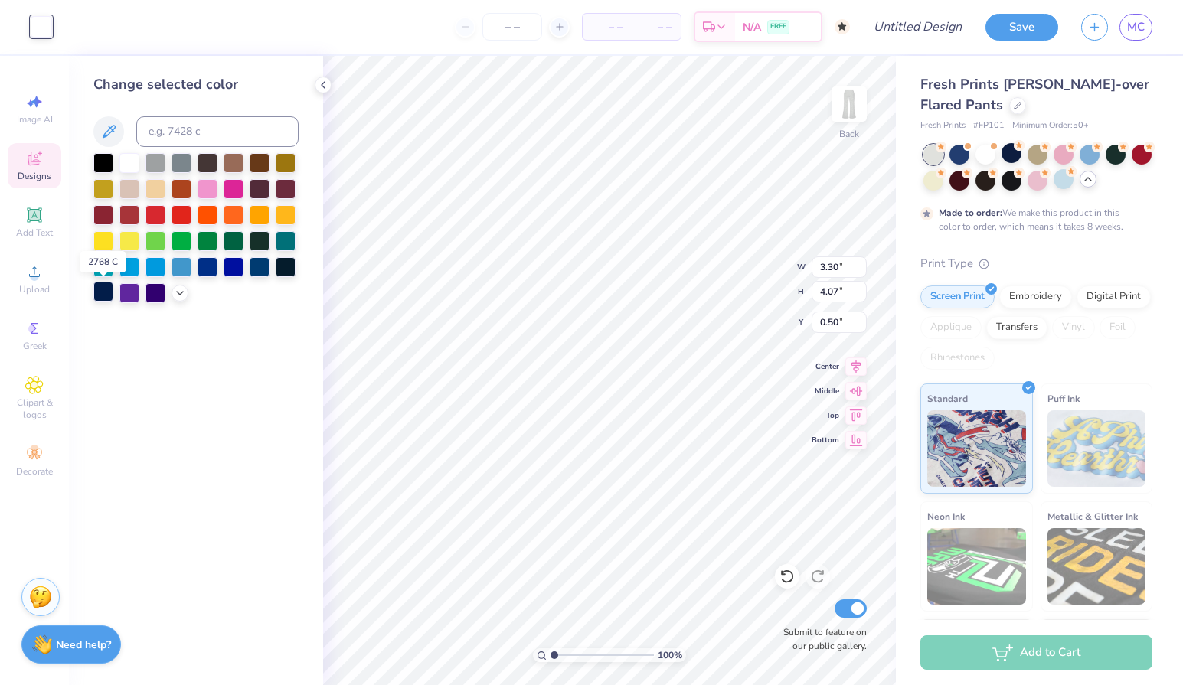
click at [106, 290] on div at bounding box center [103, 292] width 20 height 20
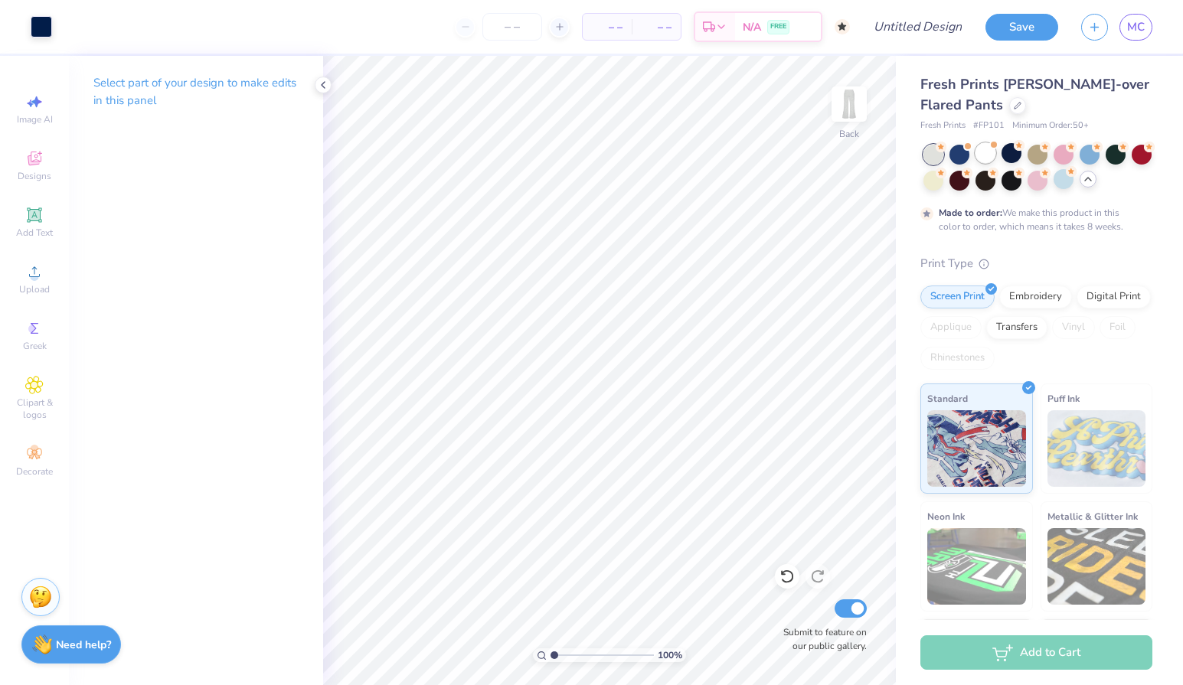
click at [987, 149] on div at bounding box center [985, 153] width 20 height 20
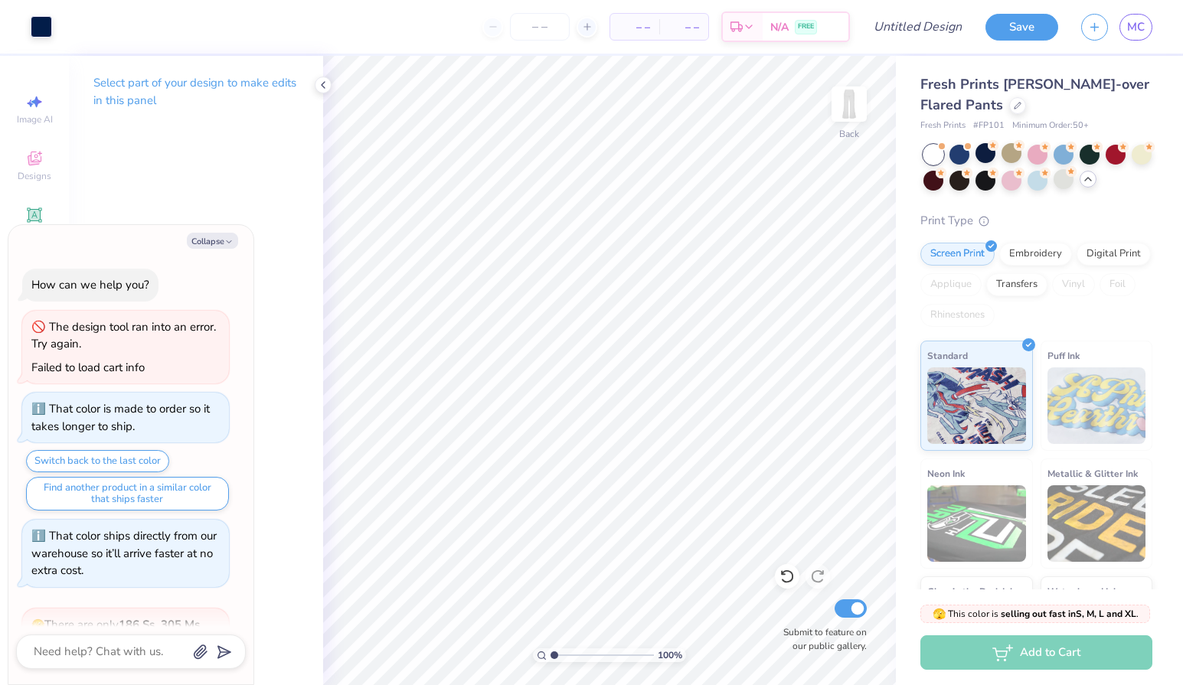
scroll to position [370, 0]
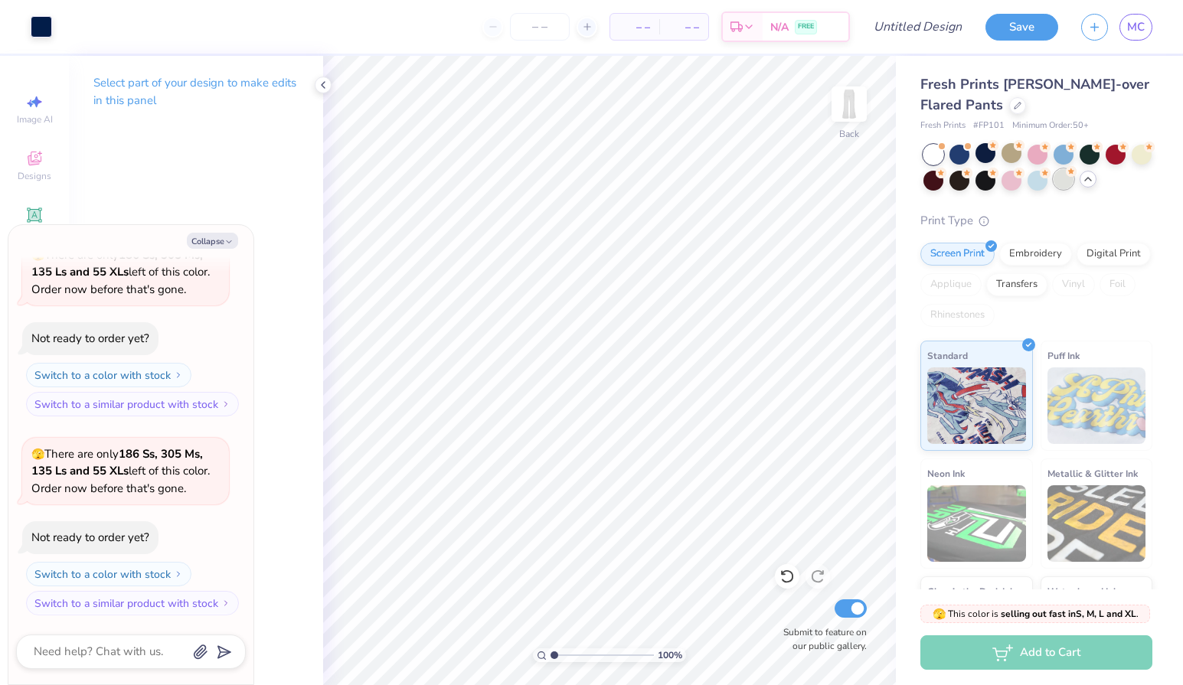
click at [1069, 181] on div at bounding box center [1063, 179] width 20 height 20
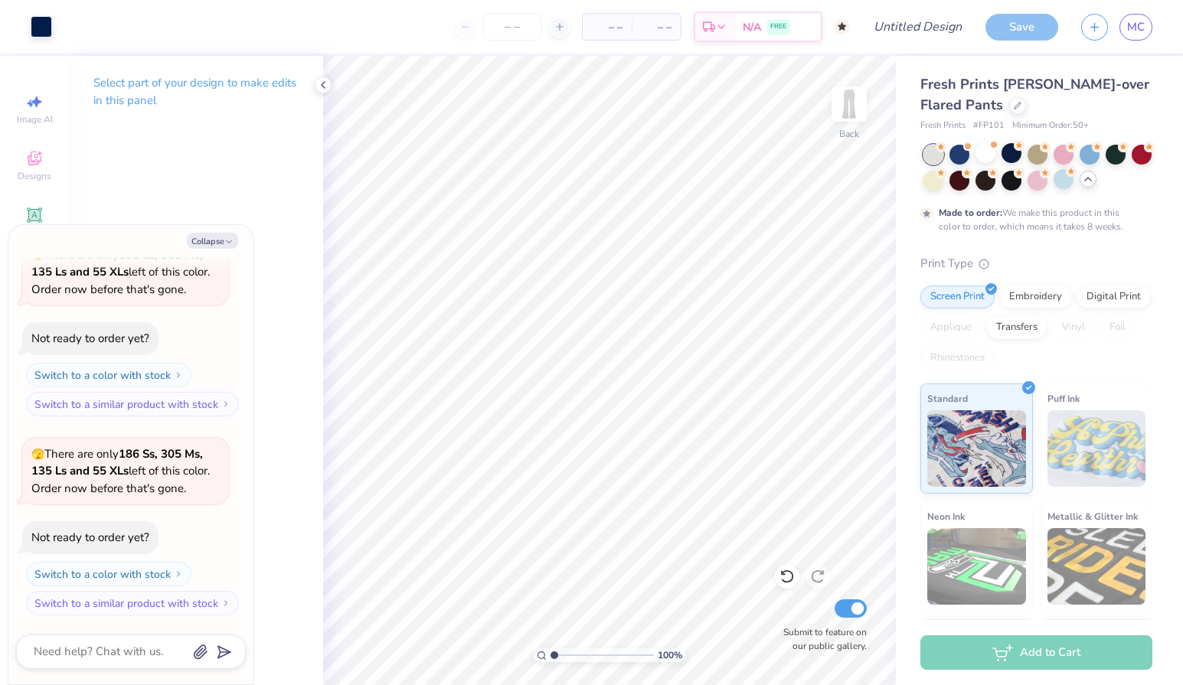
scroll to position [497, 0]
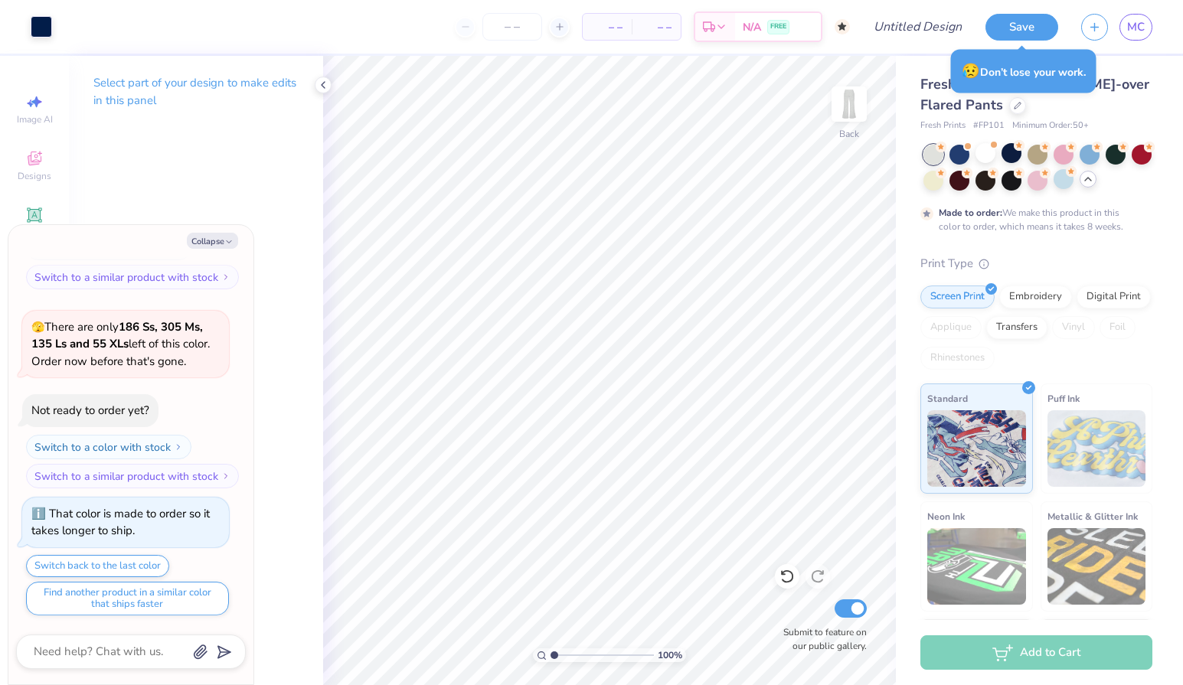
type textarea "x"
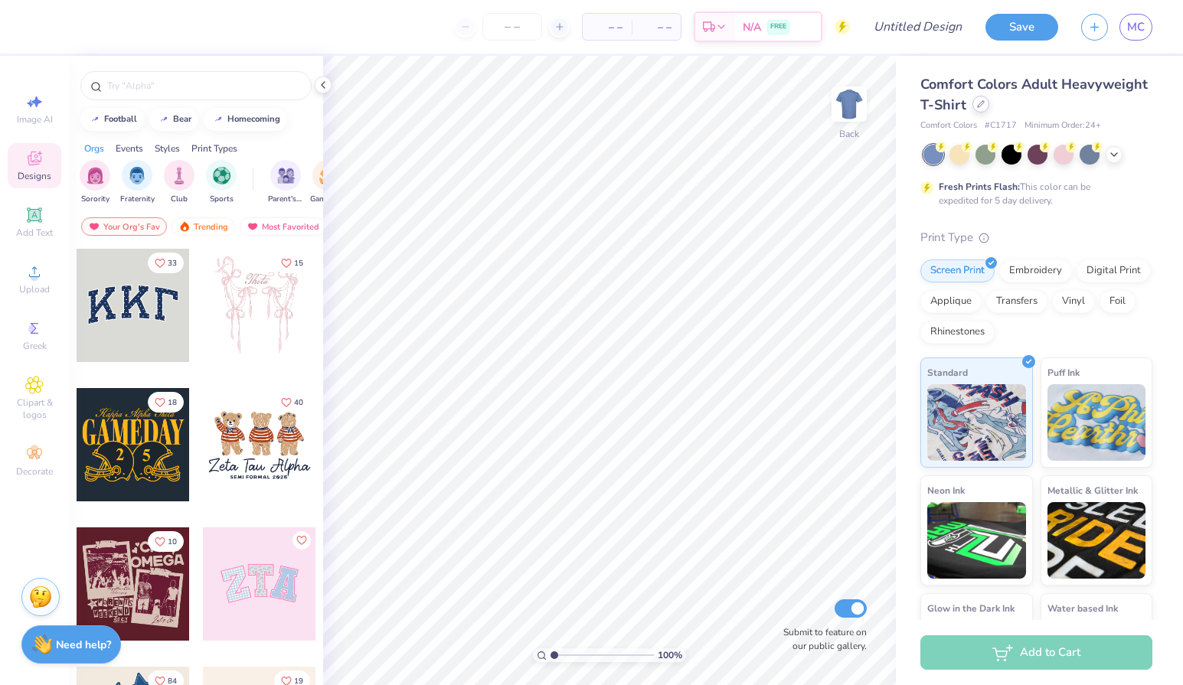
click at [984, 110] on div at bounding box center [980, 104] width 17 height 17
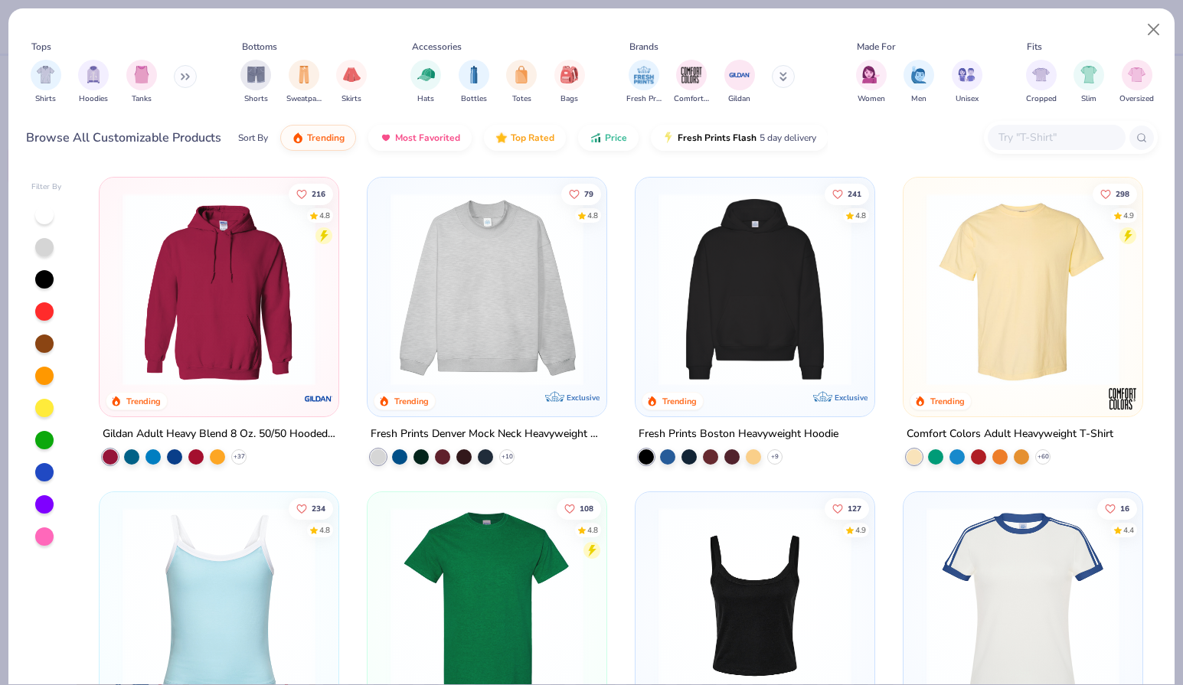
click at [1063, 142] on input "text" at bounding box center [1056, 138] width 118 height 18
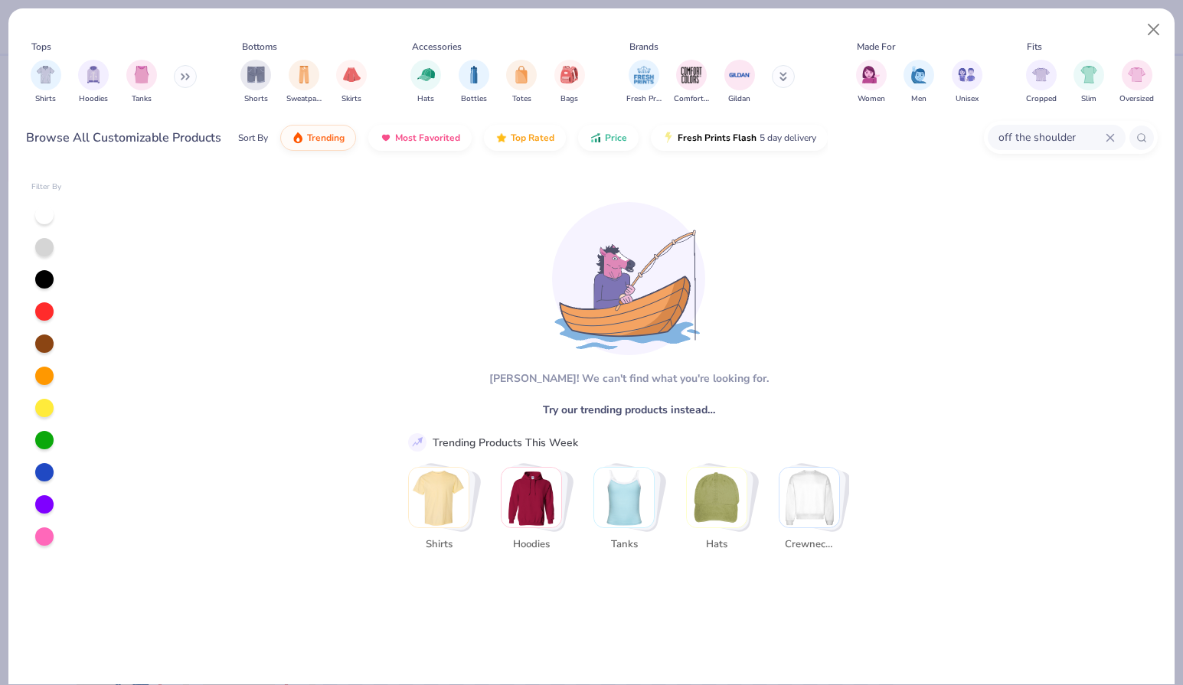
click at [1096, 137] on input "off the shoulder" at bounding box center [1051, 138] width 109 height 18
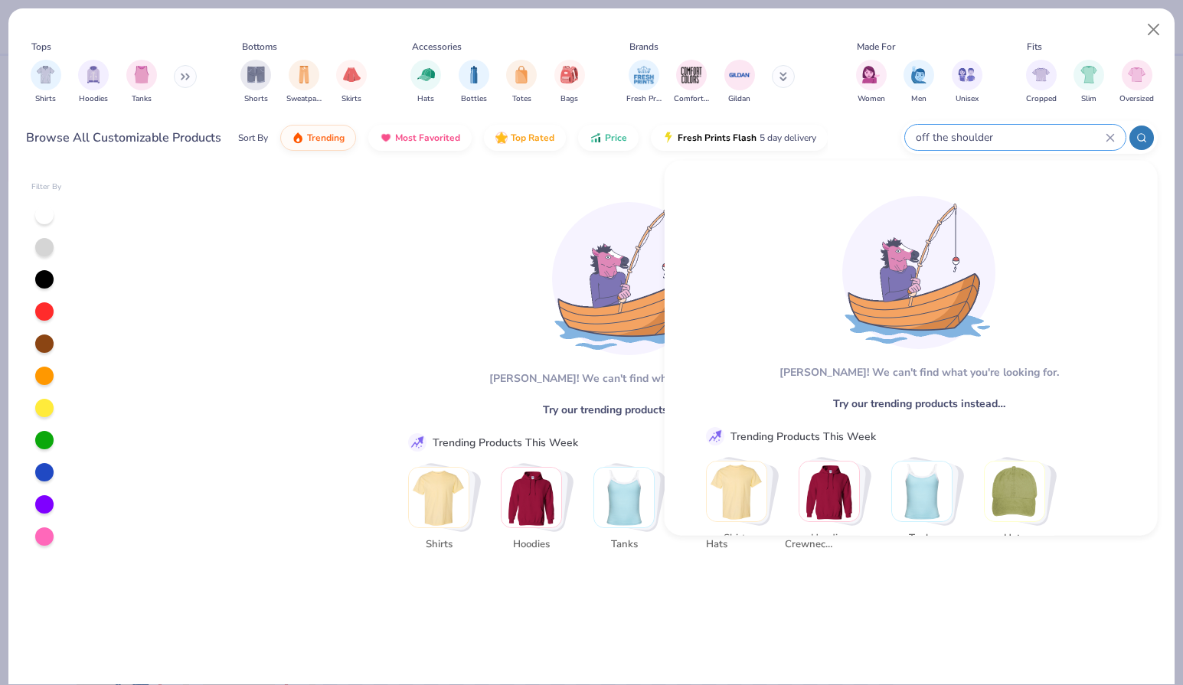
click at [1105, 129] on input "off the shoulder" at bounding box center [1009, 138] width 191 height 18
click at [1109, 140] on icon at bounding box center [1109, 137] width 9 height 9
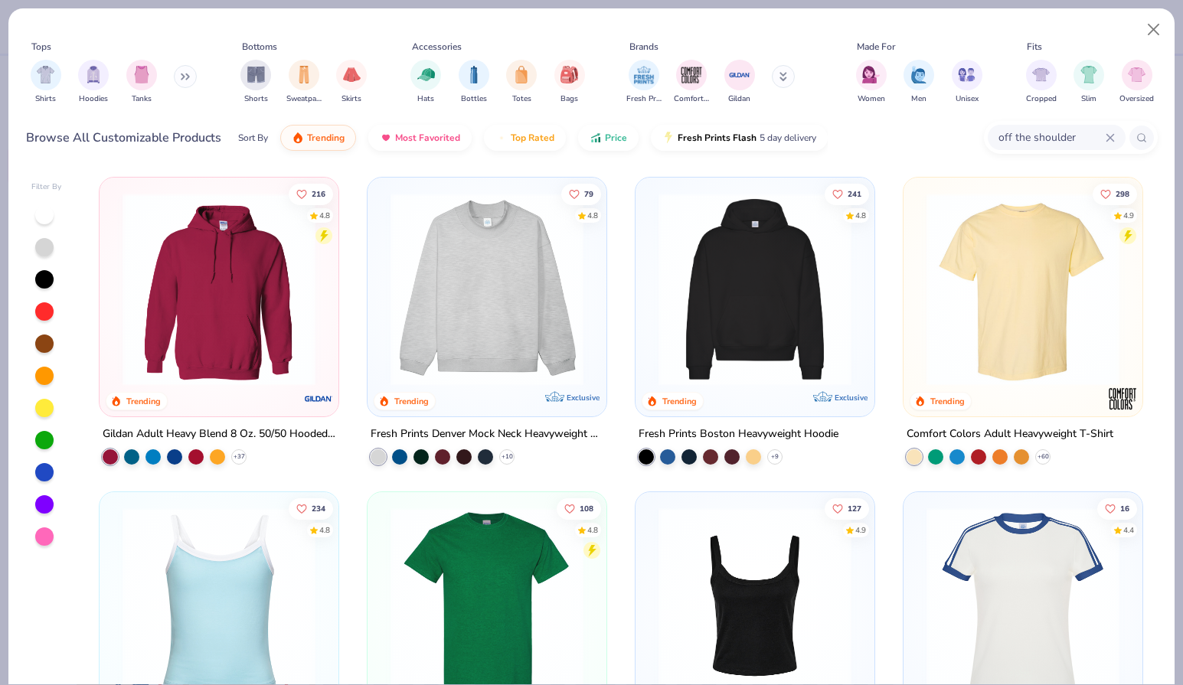
click at [1089, 138] on input "off the shoulder" at bounding box center [1051, 138] width 109 height 18
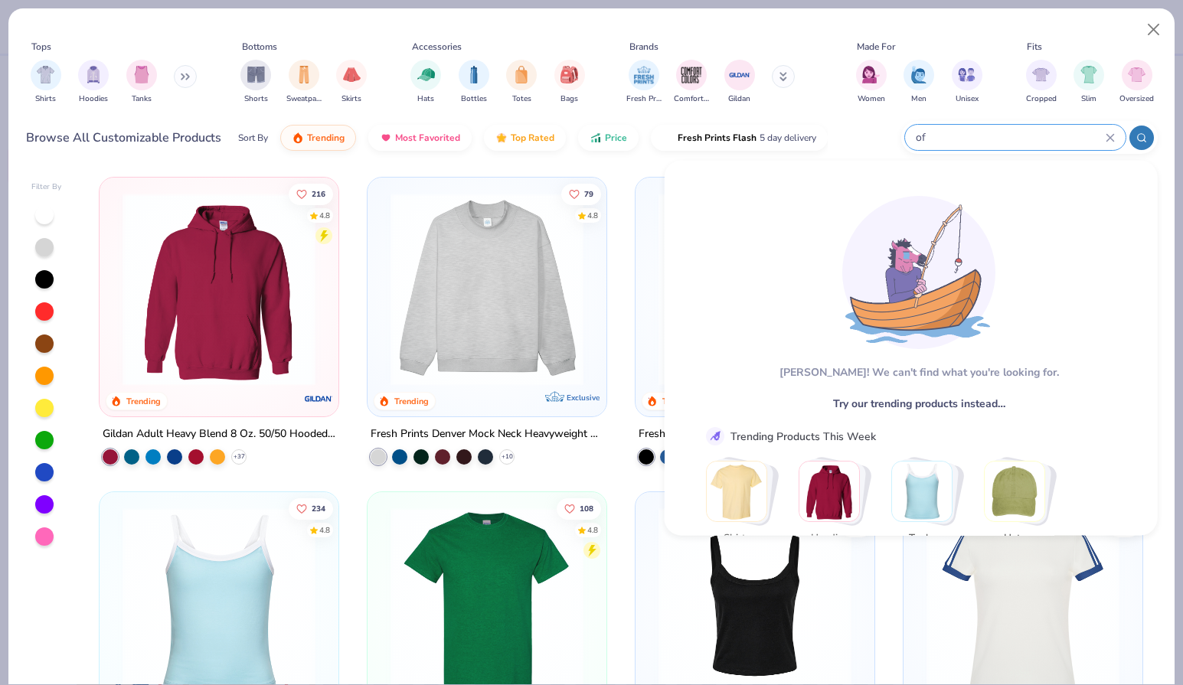
type input "o"
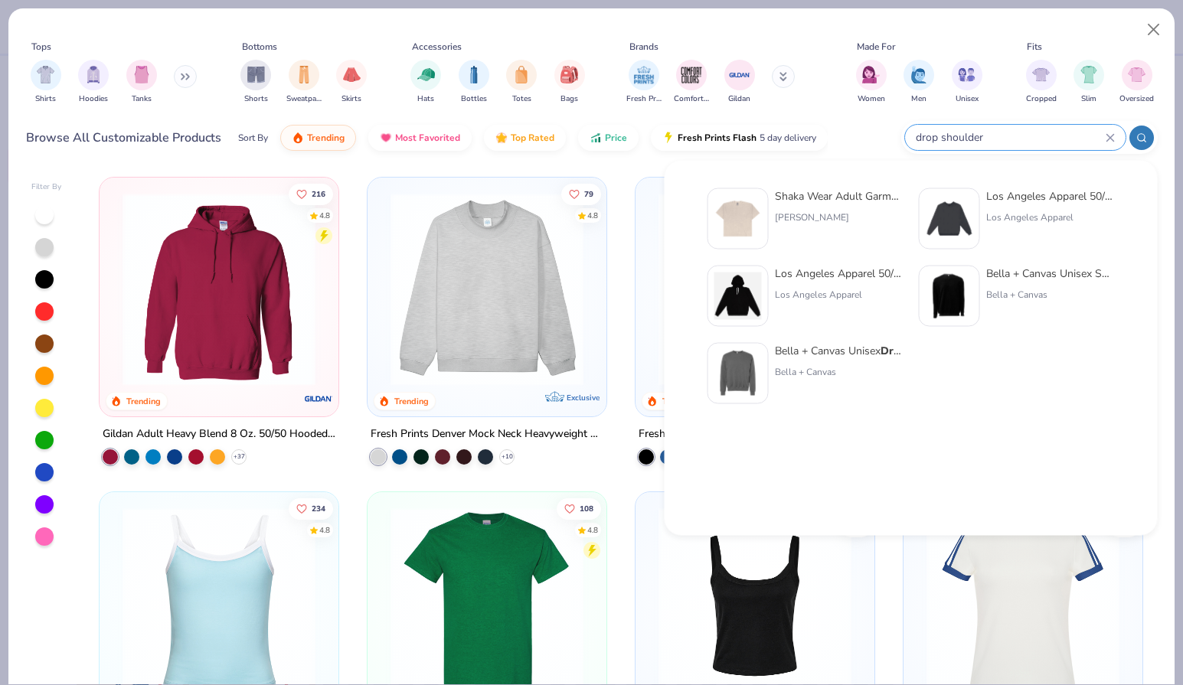
click at [1112, 136] on icon at bounding box center [1109, 137] width 9 height 9
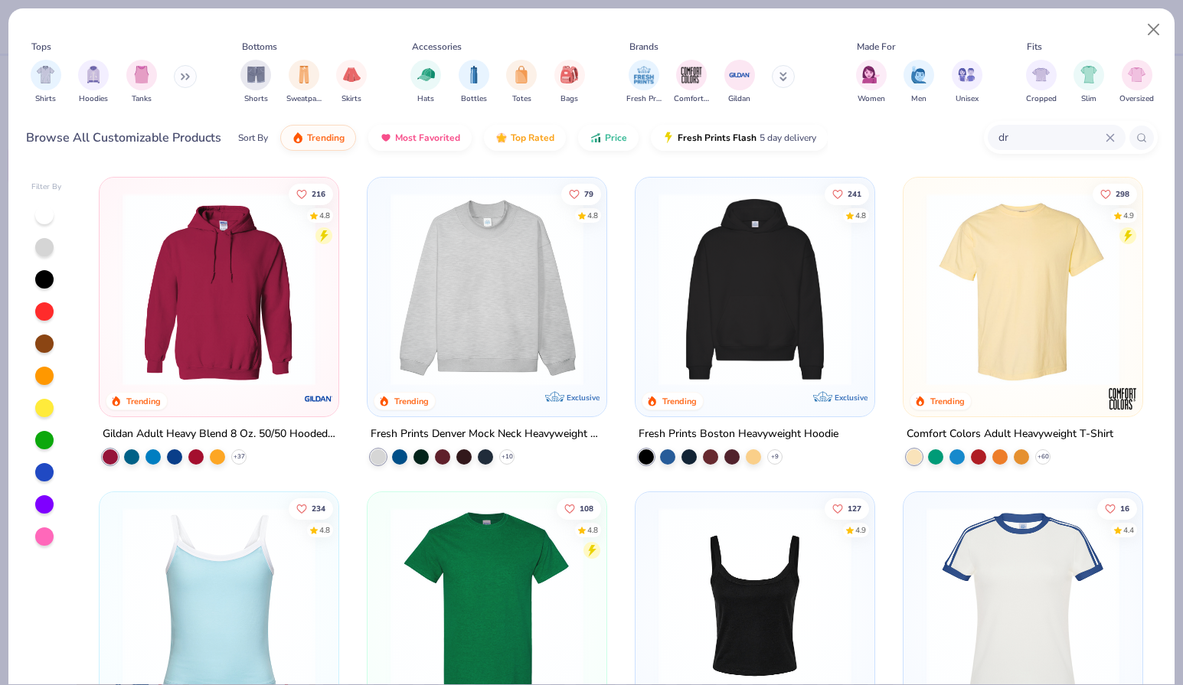
type input "d"
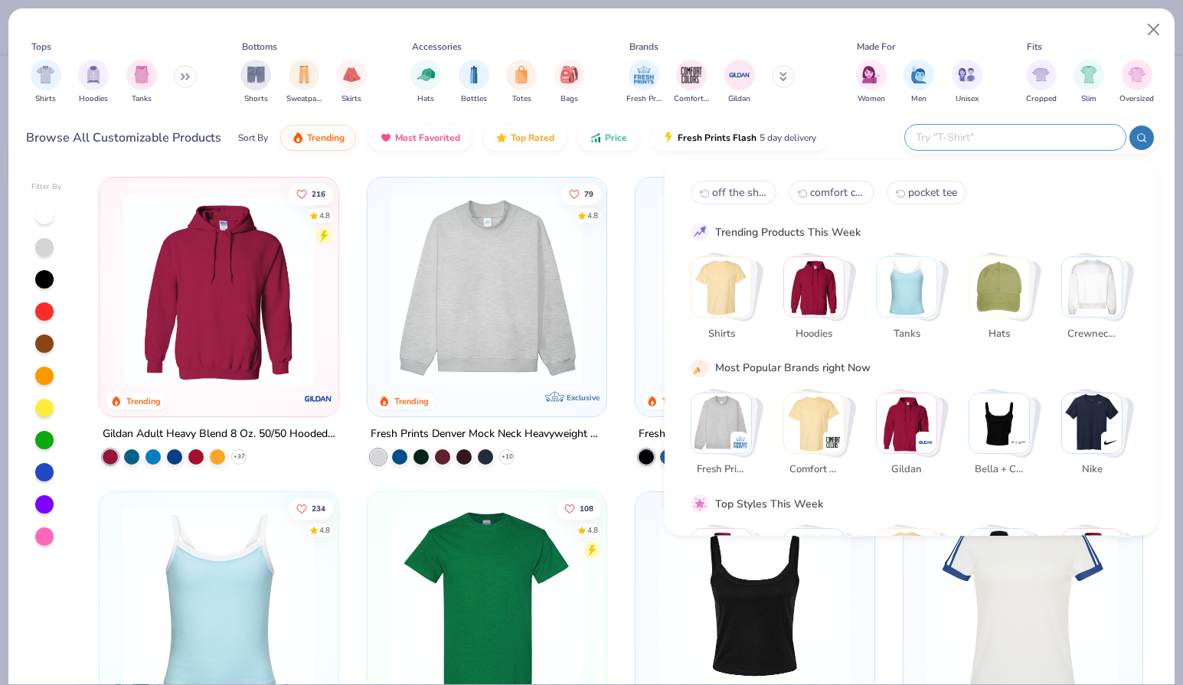
click at [82, 152] on div "Browse All Customizable Products Sort By Trending Most Favorited Top Rated Pric…" at bounding box center [427, 137] width 802 height 43
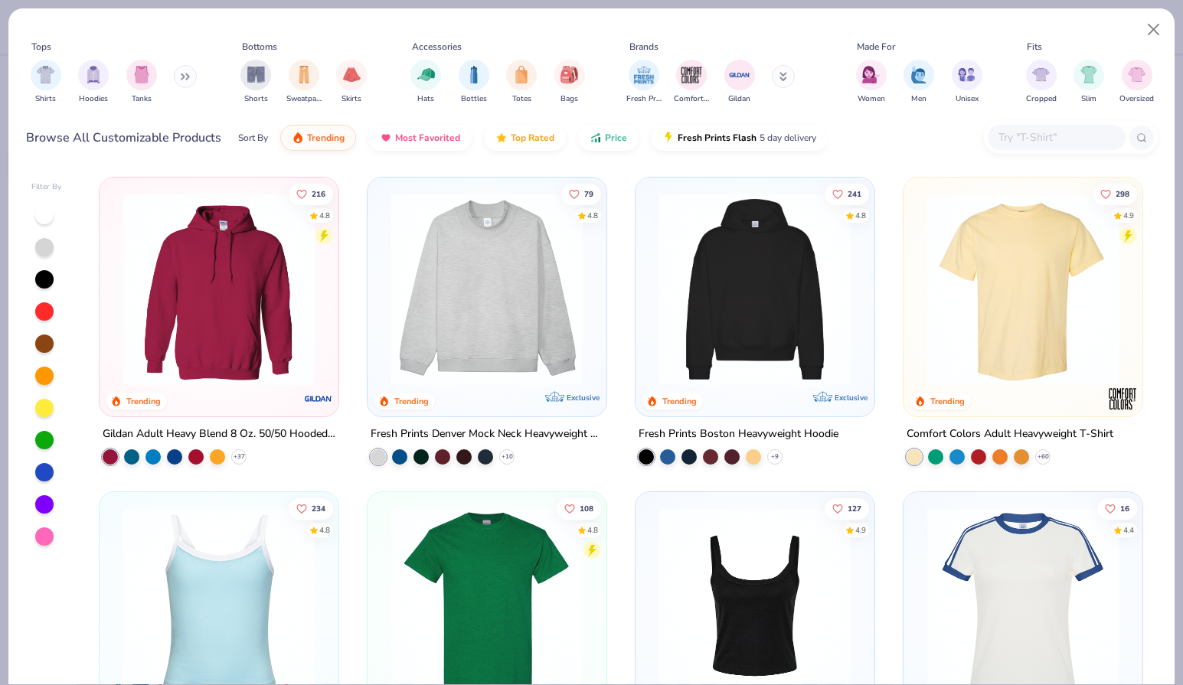
click at [1020, 136] on input "text" at bounding box center [1056, 138] width 118 height 18
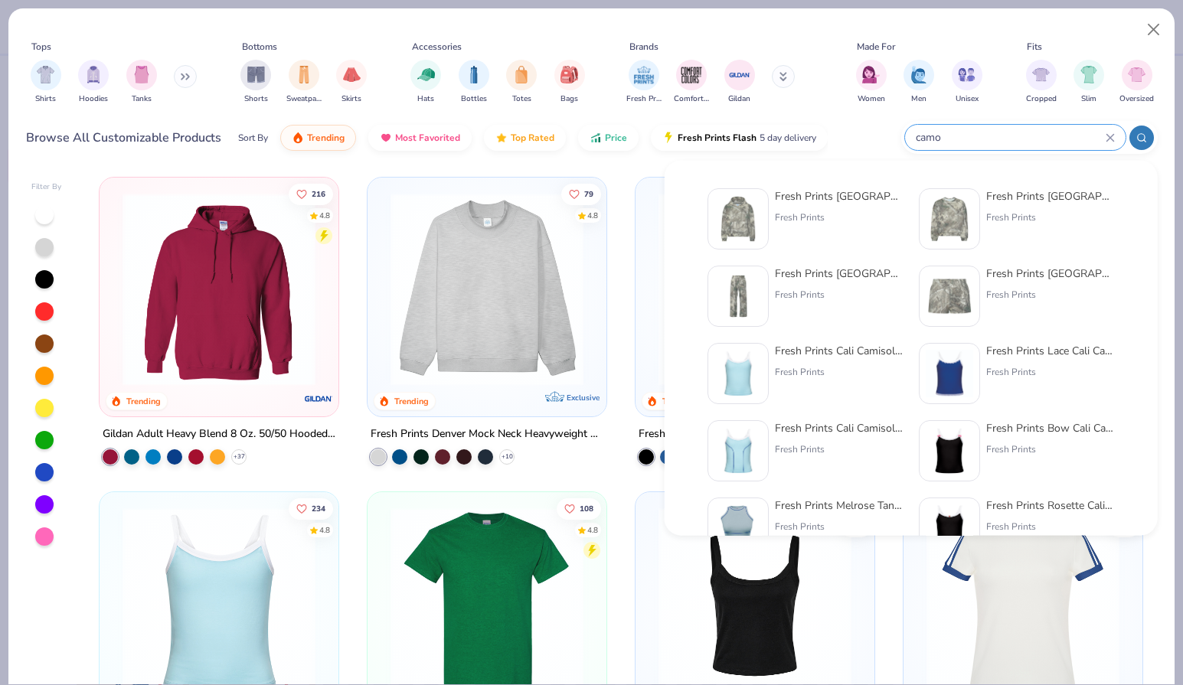
type input "camo"
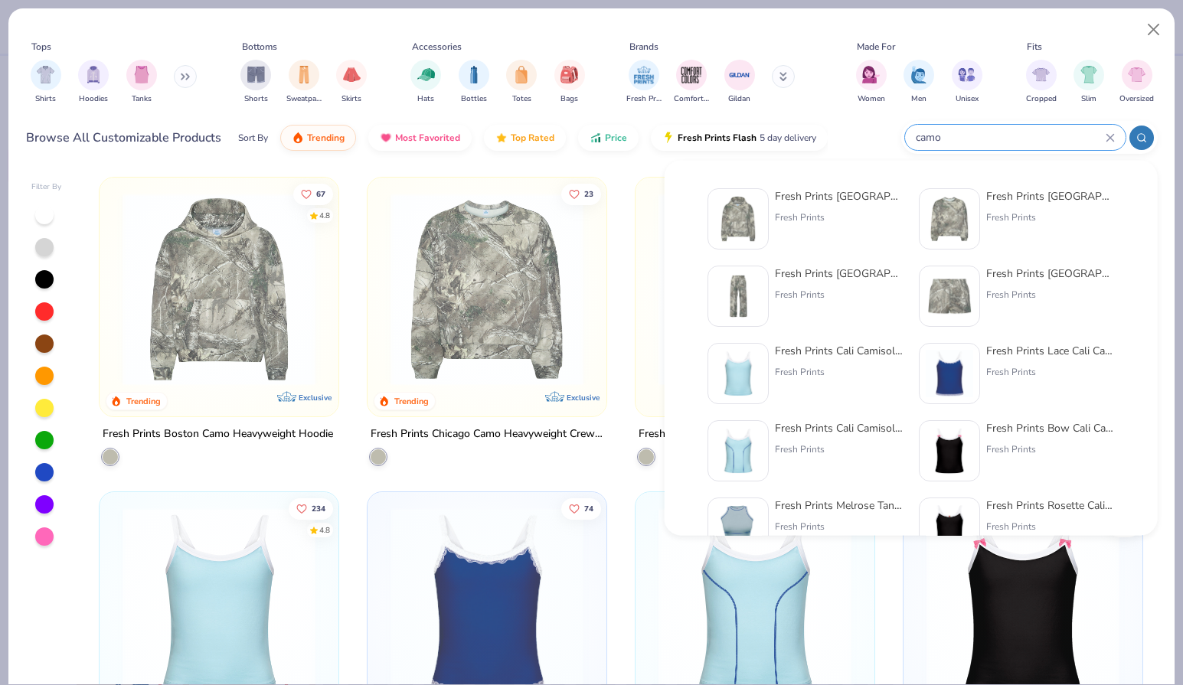
click at [1110, 139] on icon at bounding box center [1109, 137] width 9 height 9
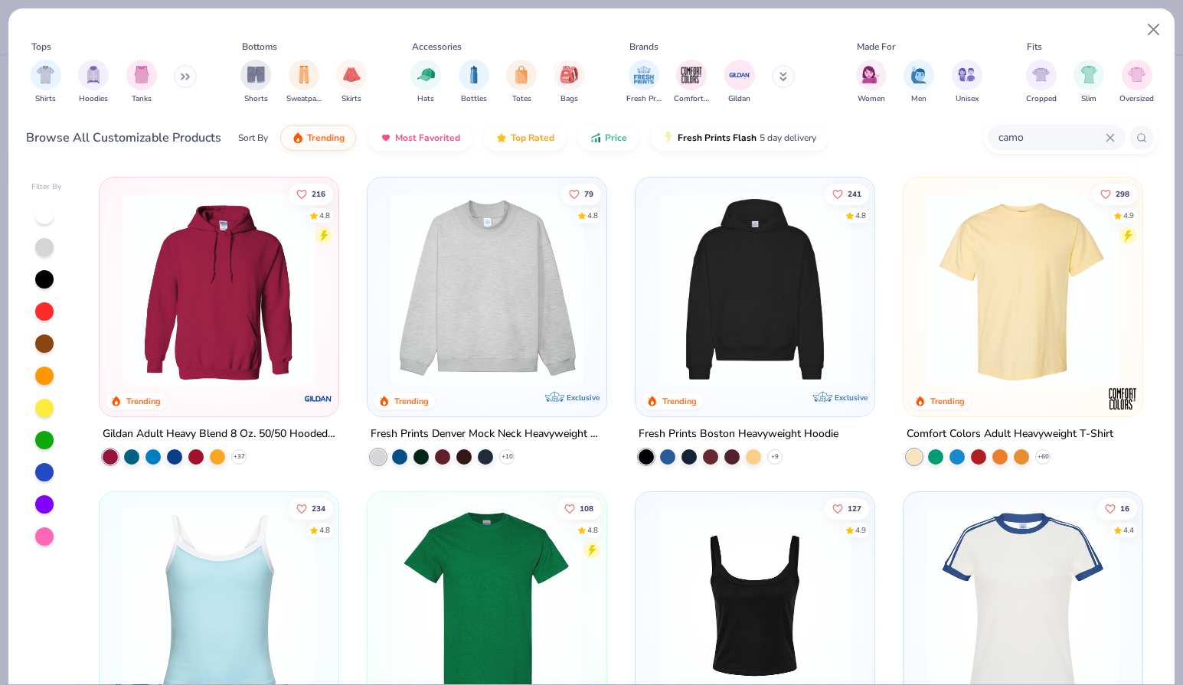
click at [1049, 137] on input "camo" at bounding box center [1051, 138] width 109 height 18
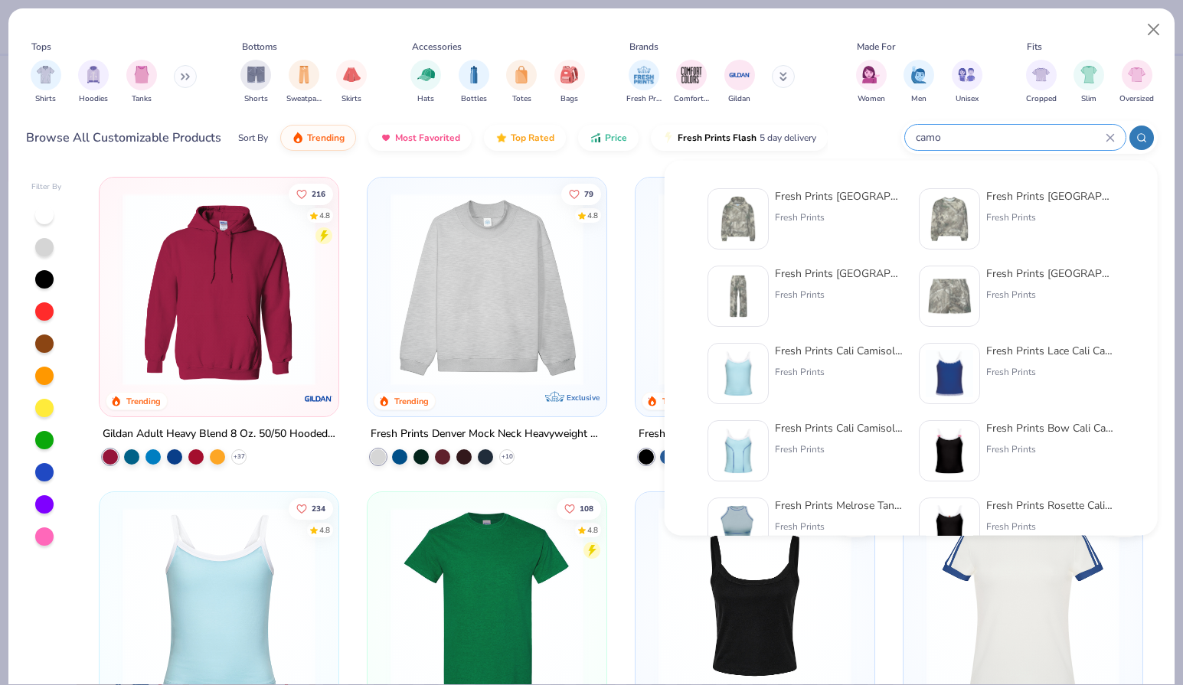
click at [1139, 142] on icon at bounding box center [1141, 137] width 11 height 11
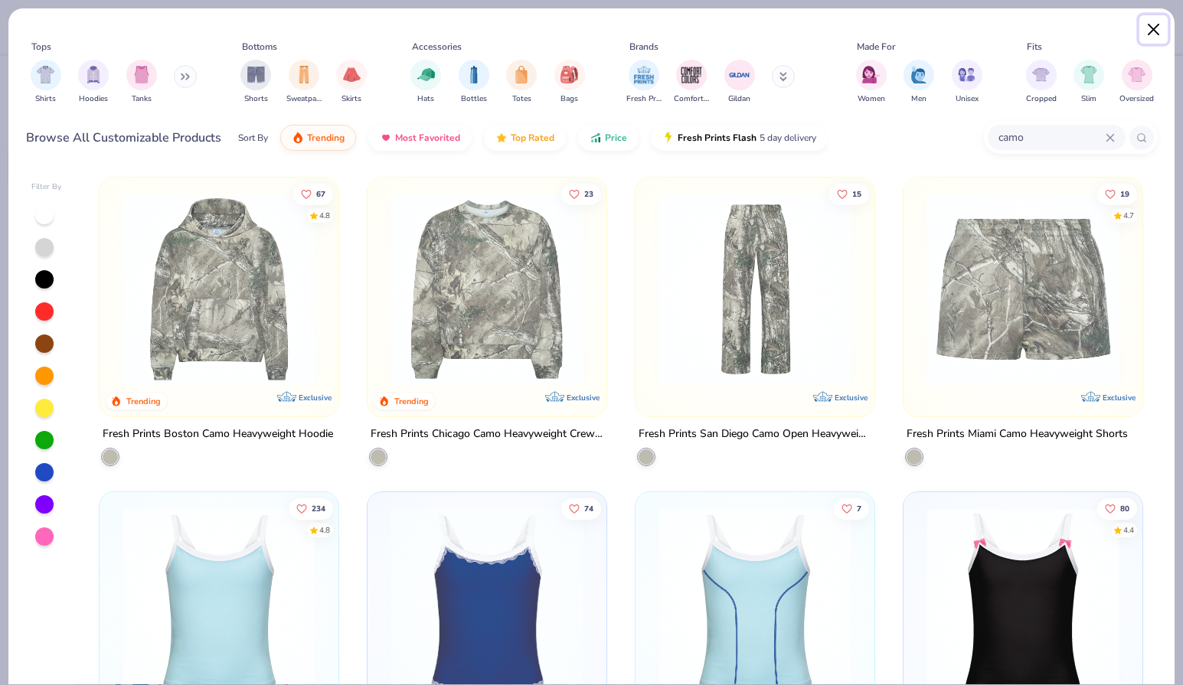
click at [1157, 24] on button "Close" at bounding box center [1153, 29] width 29 height 29
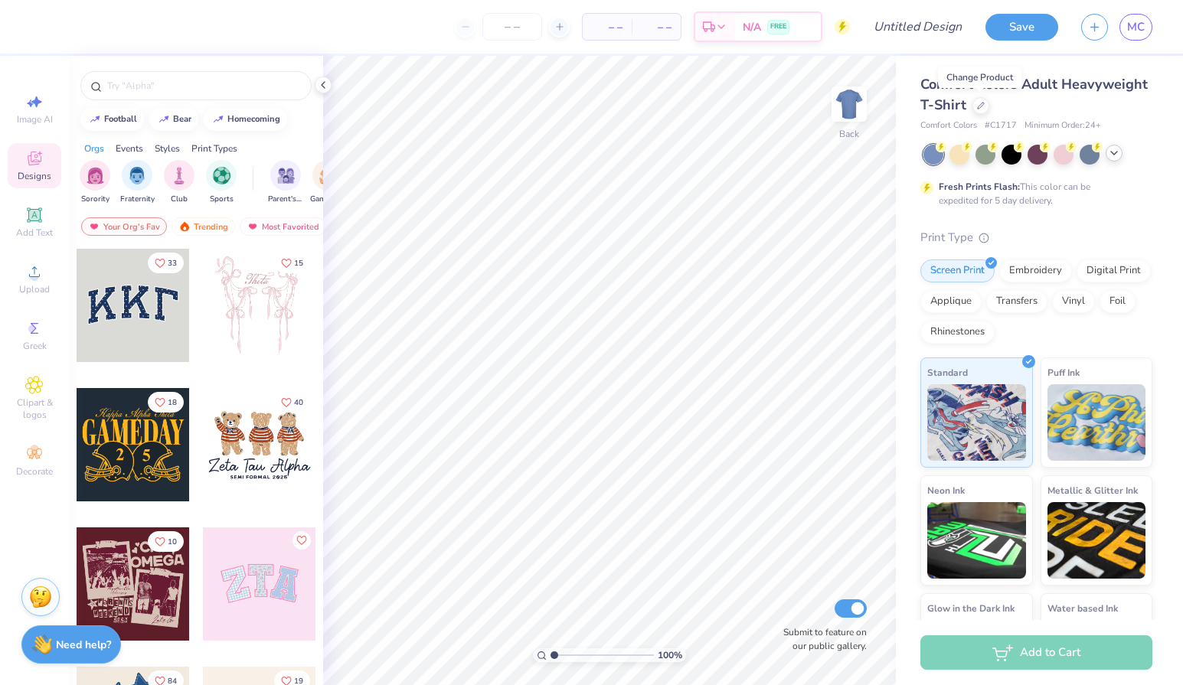
click at [1115, 152] on polyline at bounding box center [1114, 153] width 6 height 3
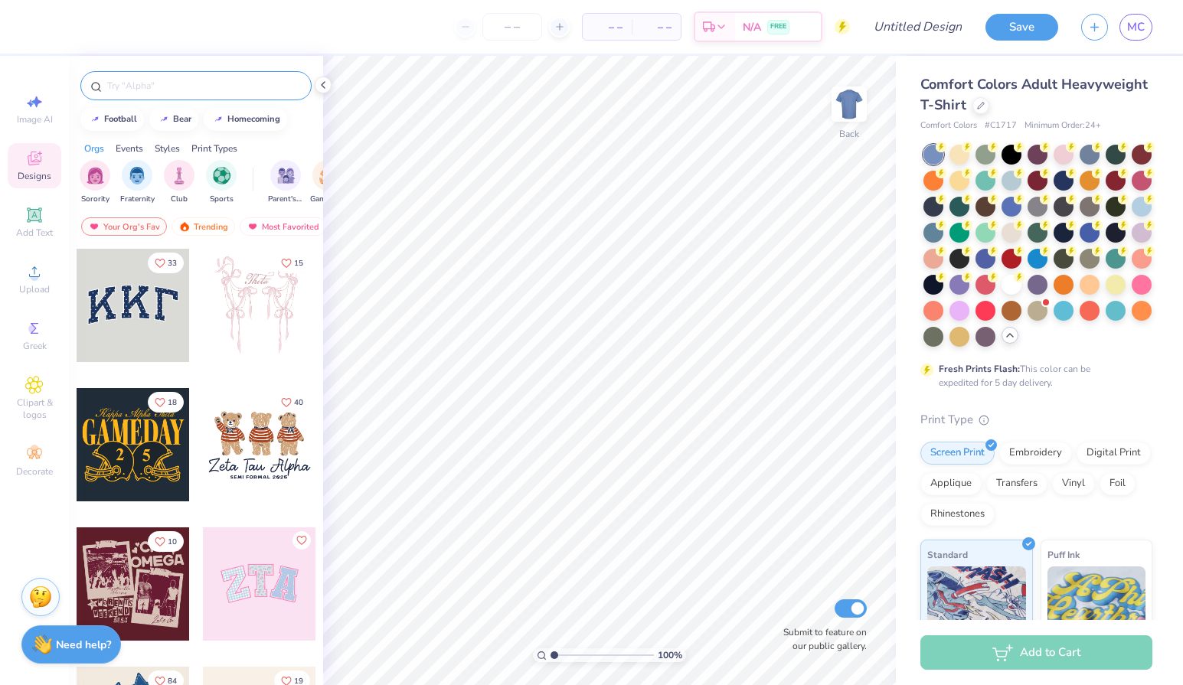
click at [229, 80] on input "text" at bounding box center [204, 85] width 196 height 15
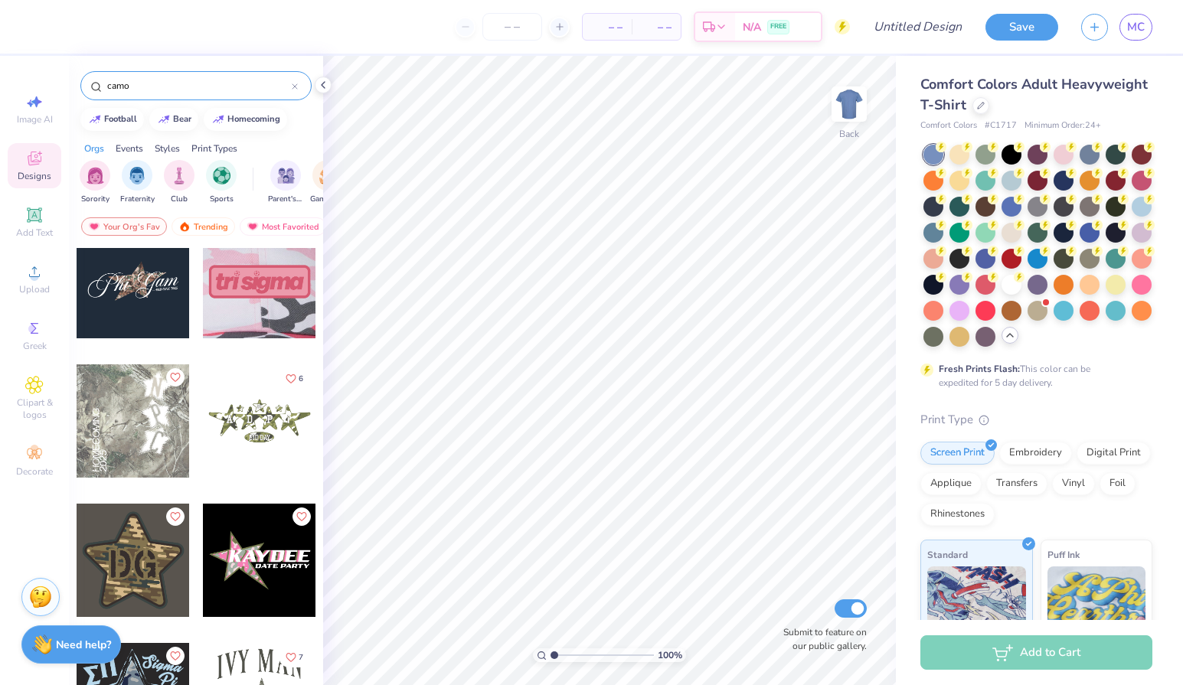
scroll to position [181, 0]
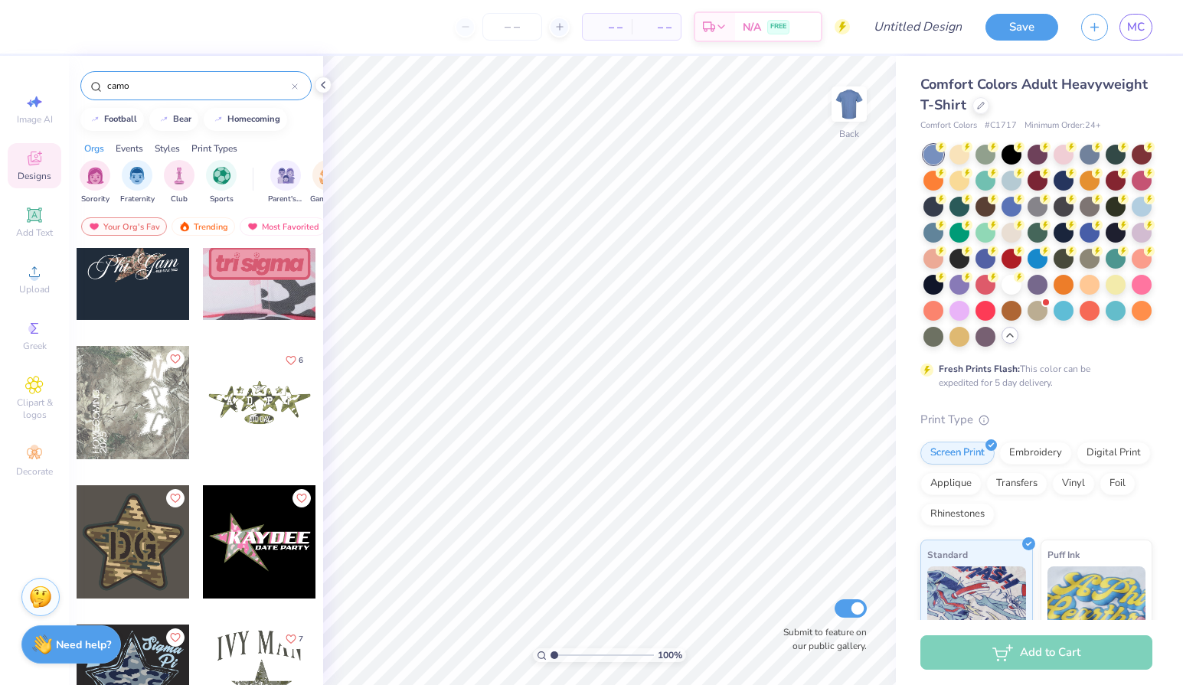
type input "camo"
click at [129, 433] on div at bounding box center [133, 402] width 113 height 113
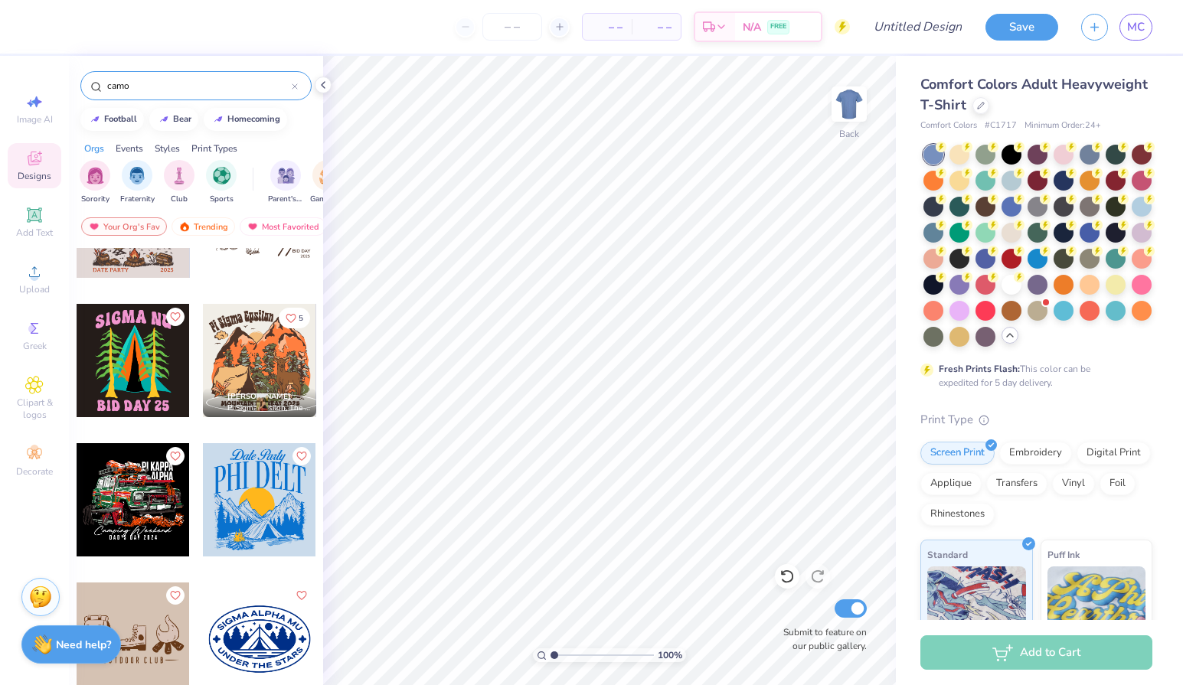
scroll to position [3582, 0]
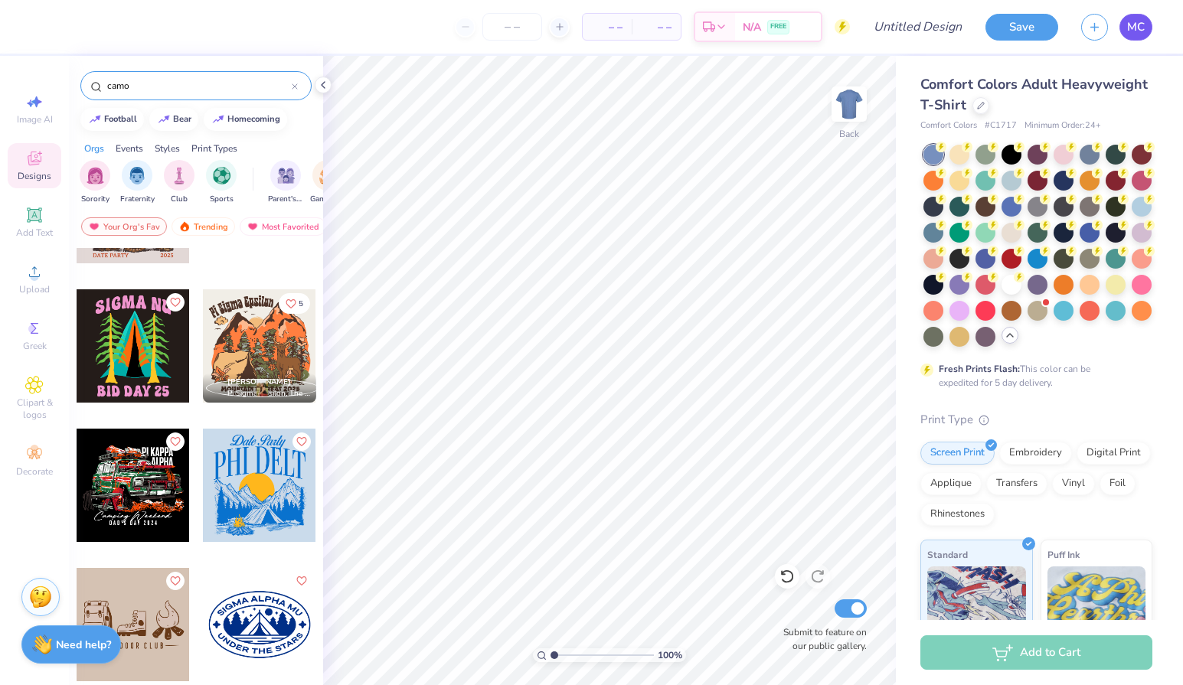
click at [1132, 28] on span "MC" at bounding box center [1136, 27] width 18 height 18
